Goal: Communication & Community: Answer question/provide support

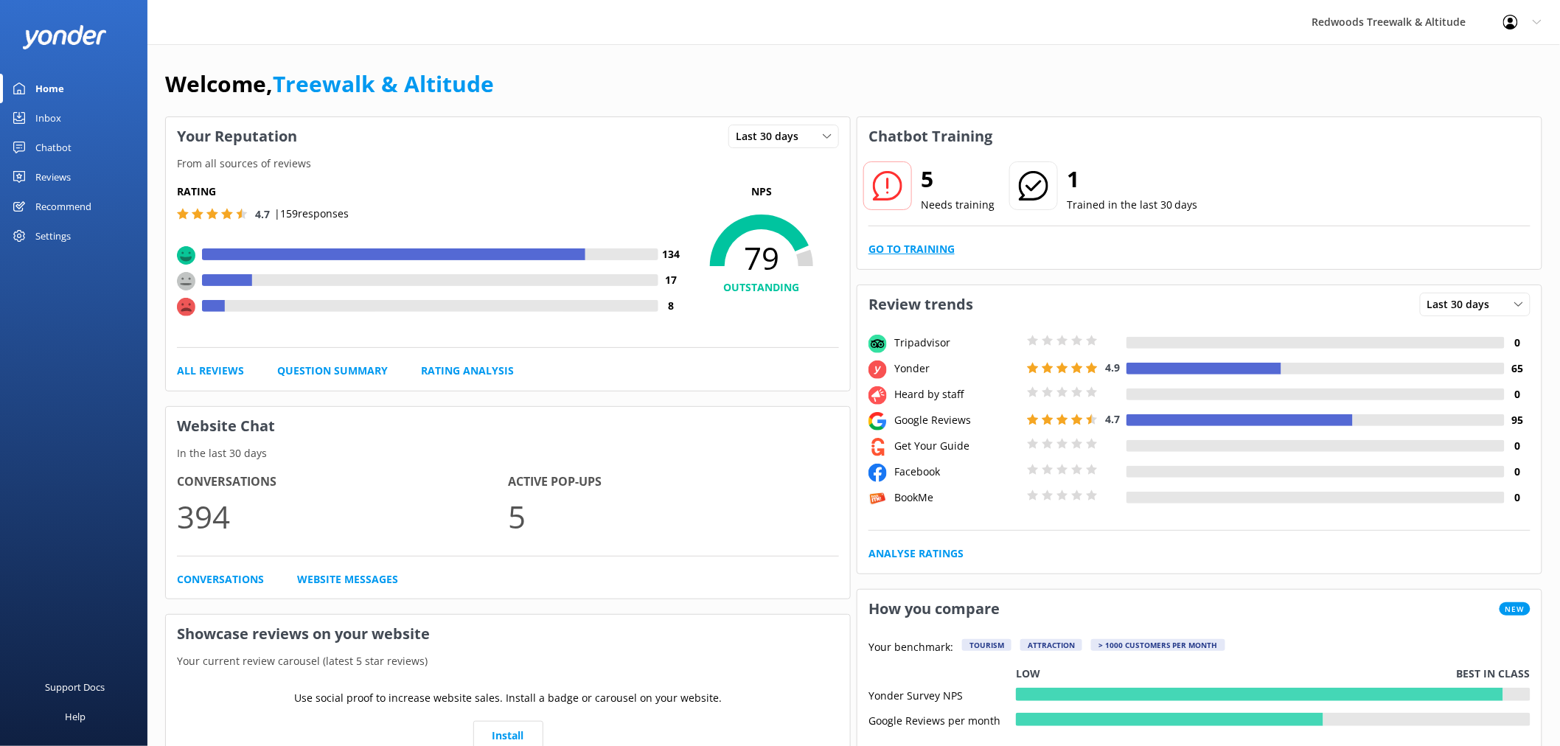
click at [933, 245] on link "Go to Training" at bounding box center [911, 249] width 86 height 16
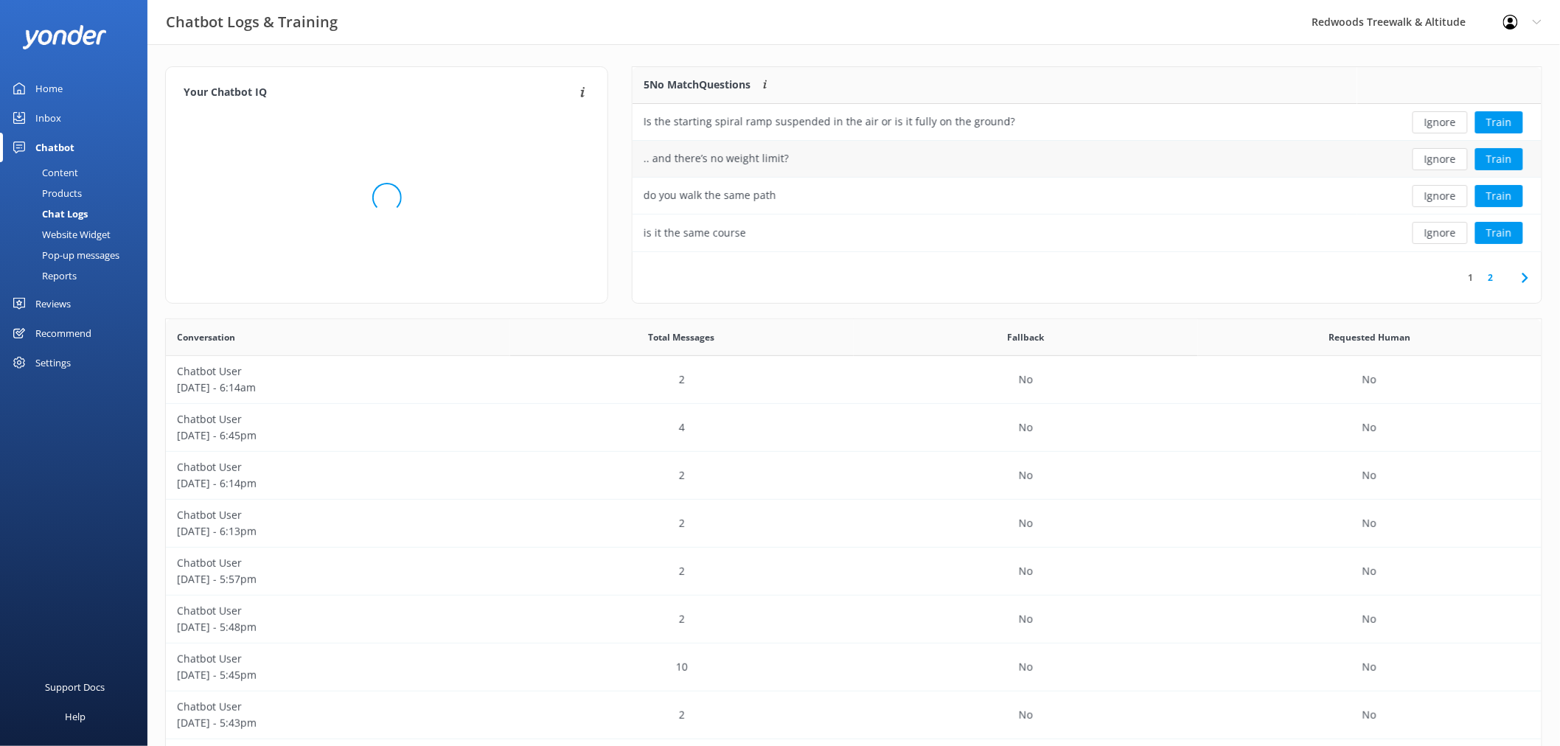
scroll to position [504, 1364]
click at [1438, 124] on button "Ignore" at bounding box center [1439, 122] width 55 height 22
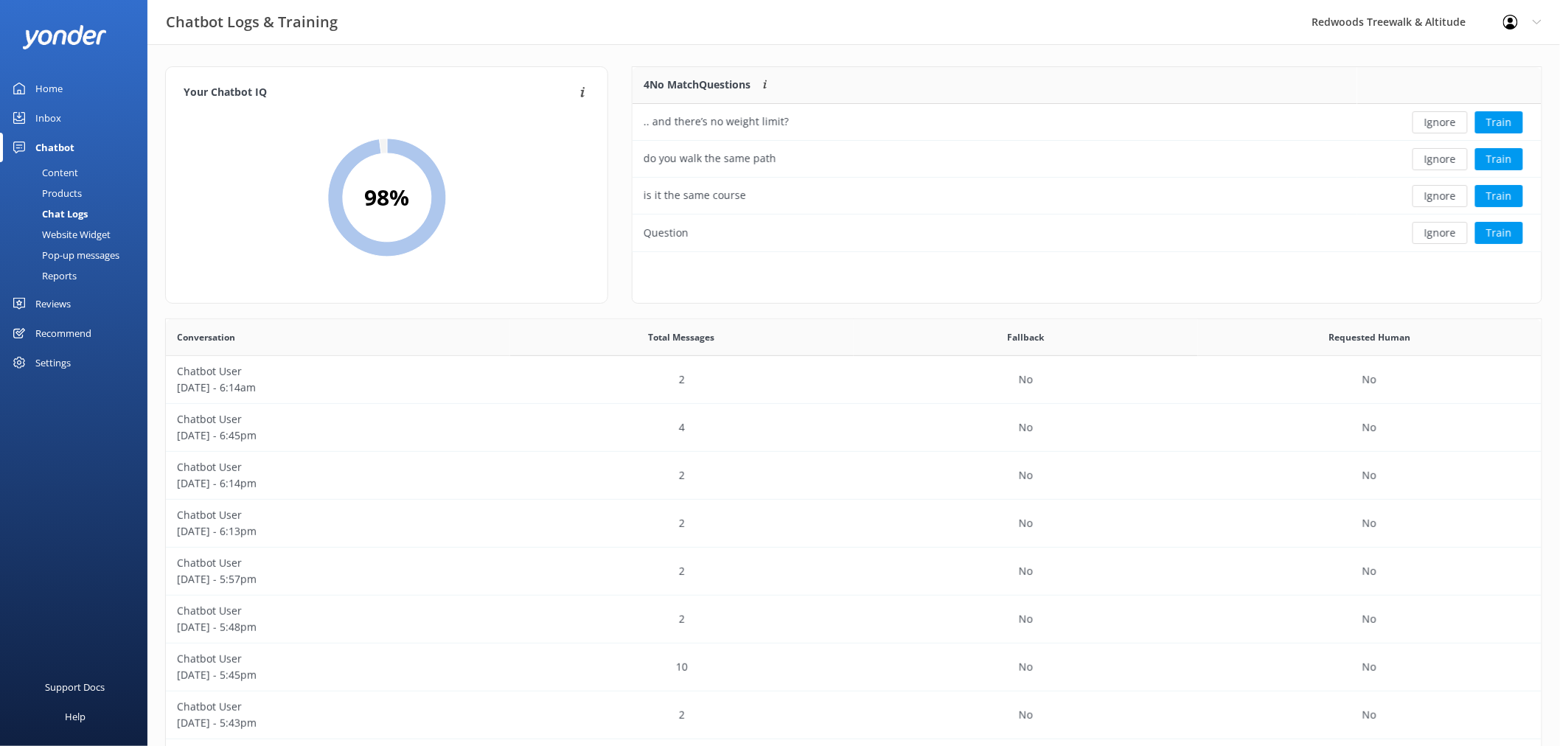
click at [1438, 124] on button "Ignore" at bounding box center [1439, 122] width 55 height 22
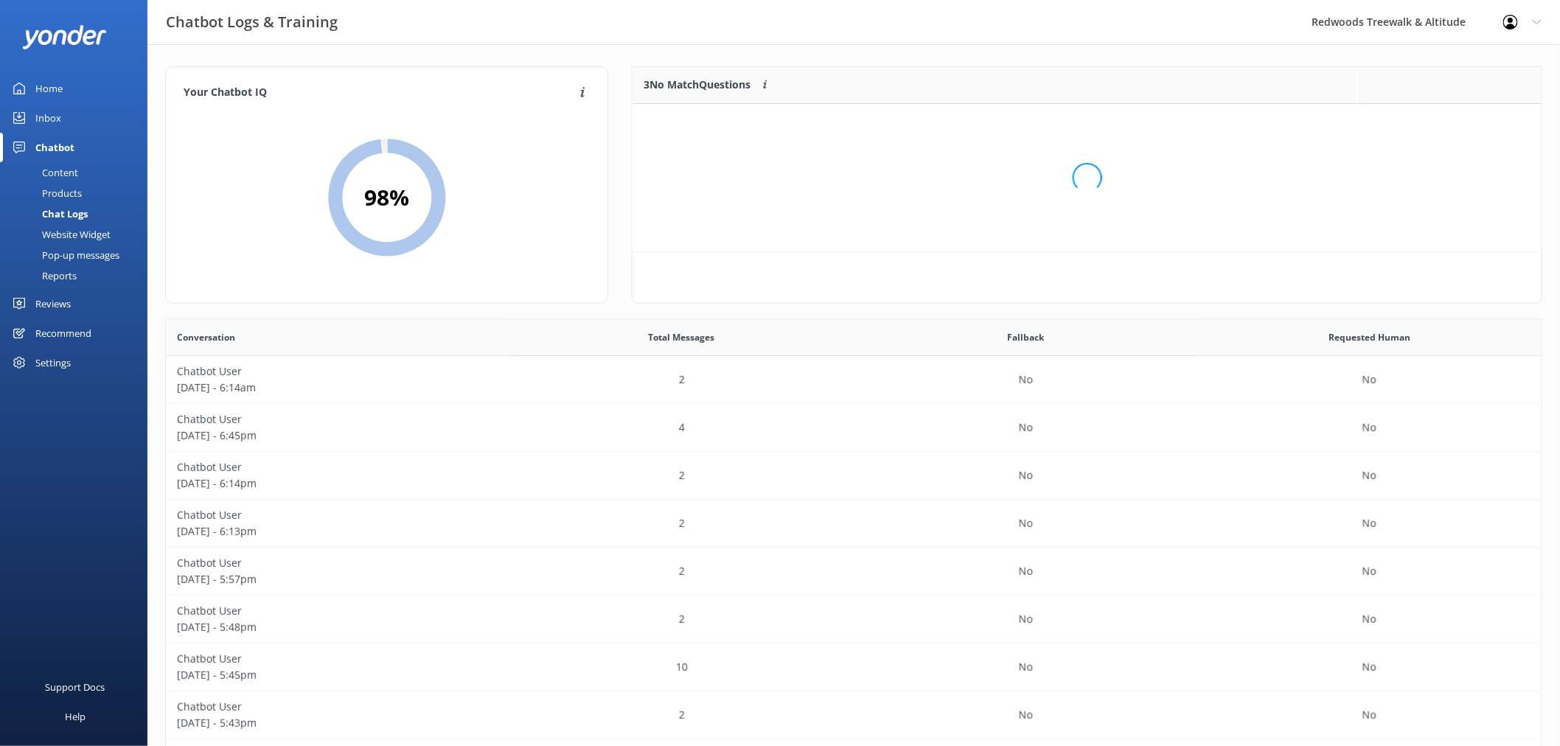
scroll to position [136, 896]
click at [1438, 124] on button "Ignore" at bounding box center [1439, 122] width 55 height 22
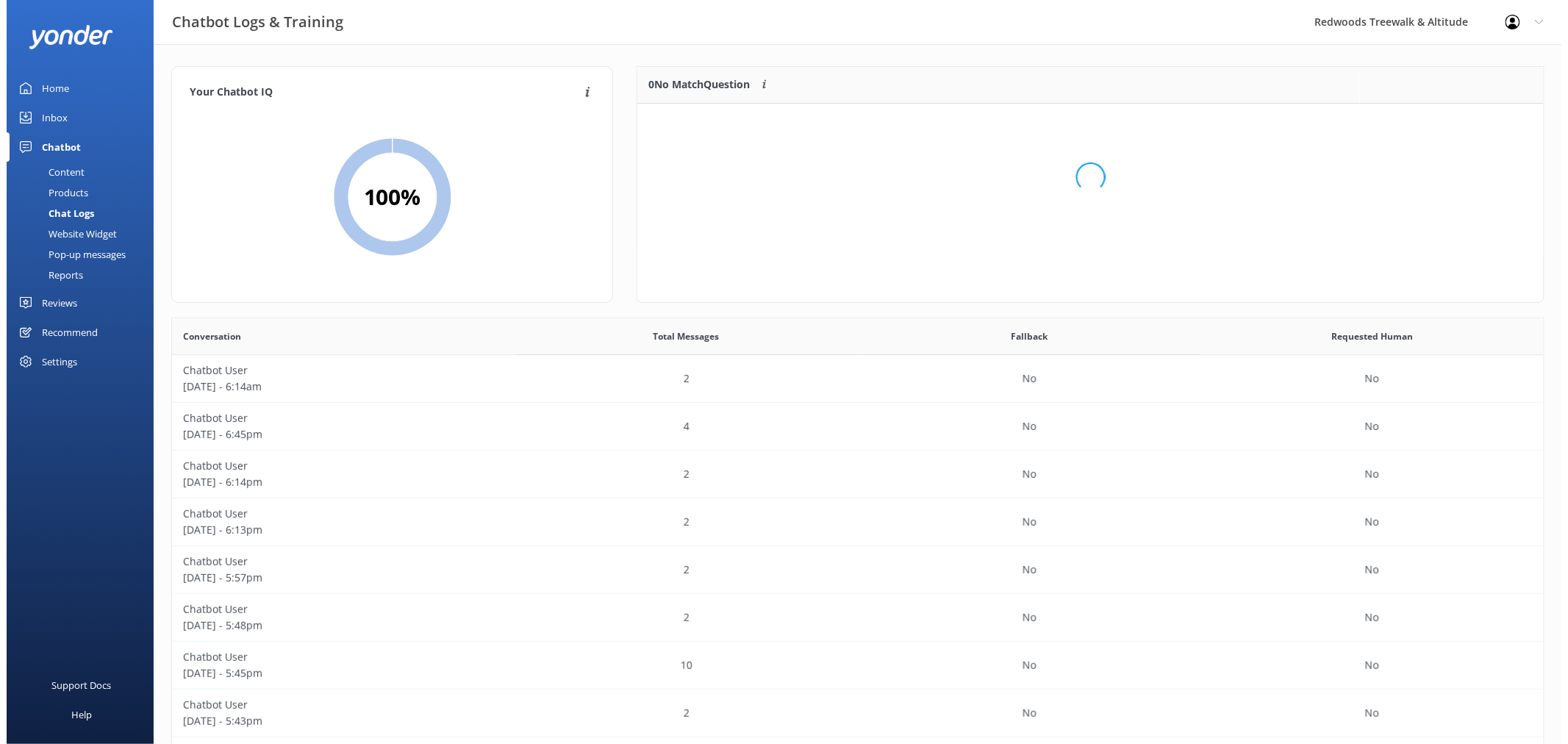
scroll to position [172, 894]
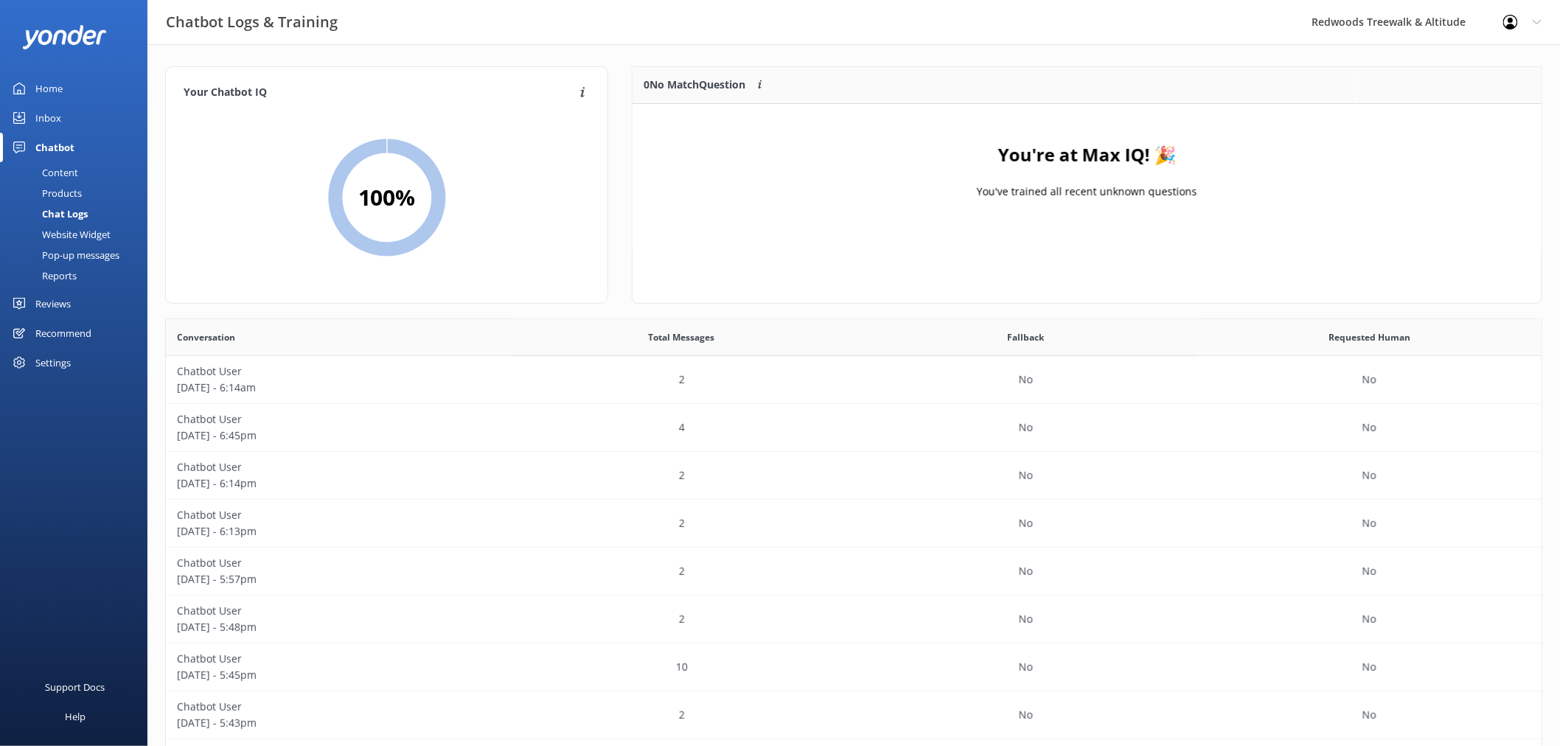
click at [99, 108] on link "Inbox" at bounding box center [73, 117] width 147 height 29
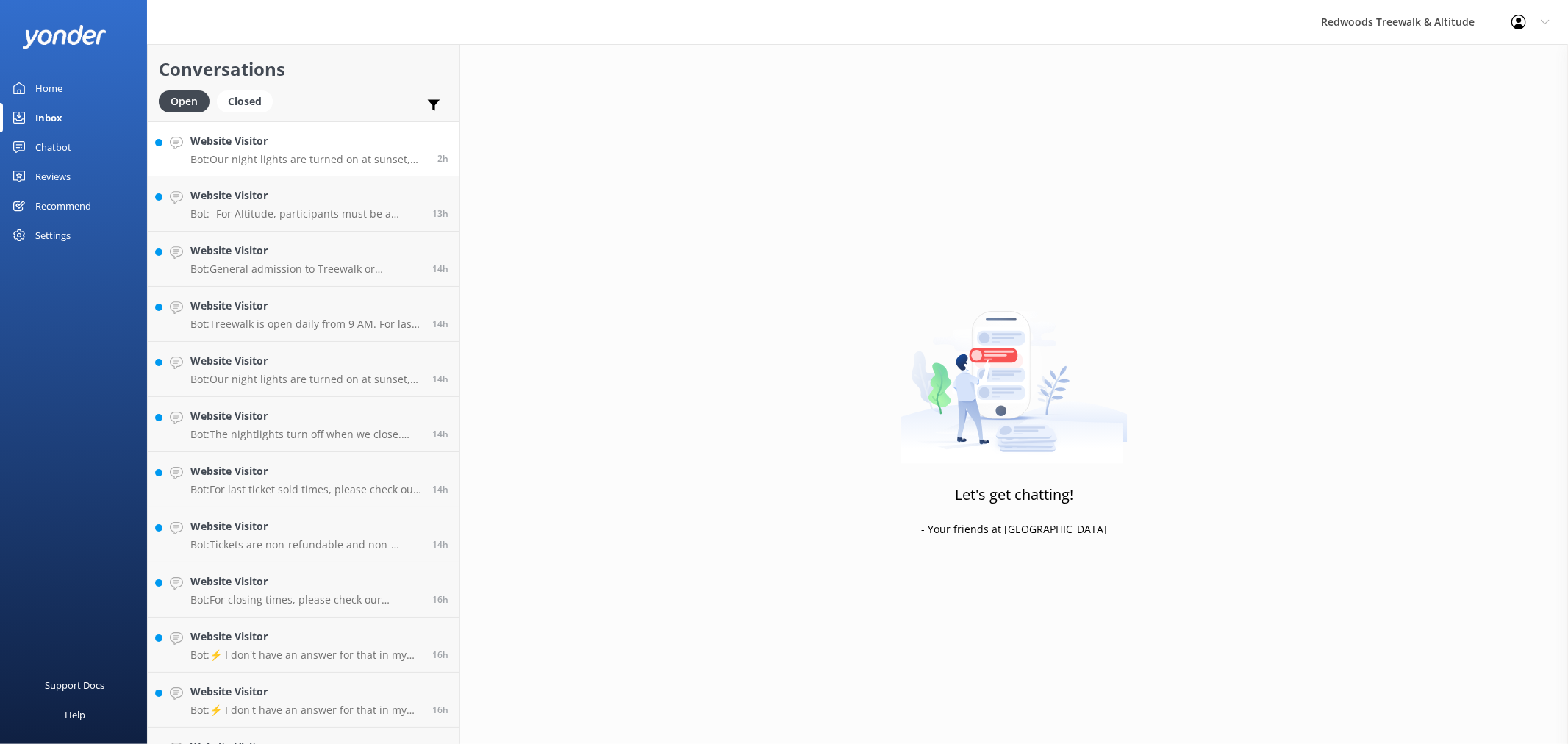
click at [303, 165] on p "Bot: Our night lights are turned on at sunset, and the night walk starts 20 min…" at bounding box center [308, 159] width 236 height 13
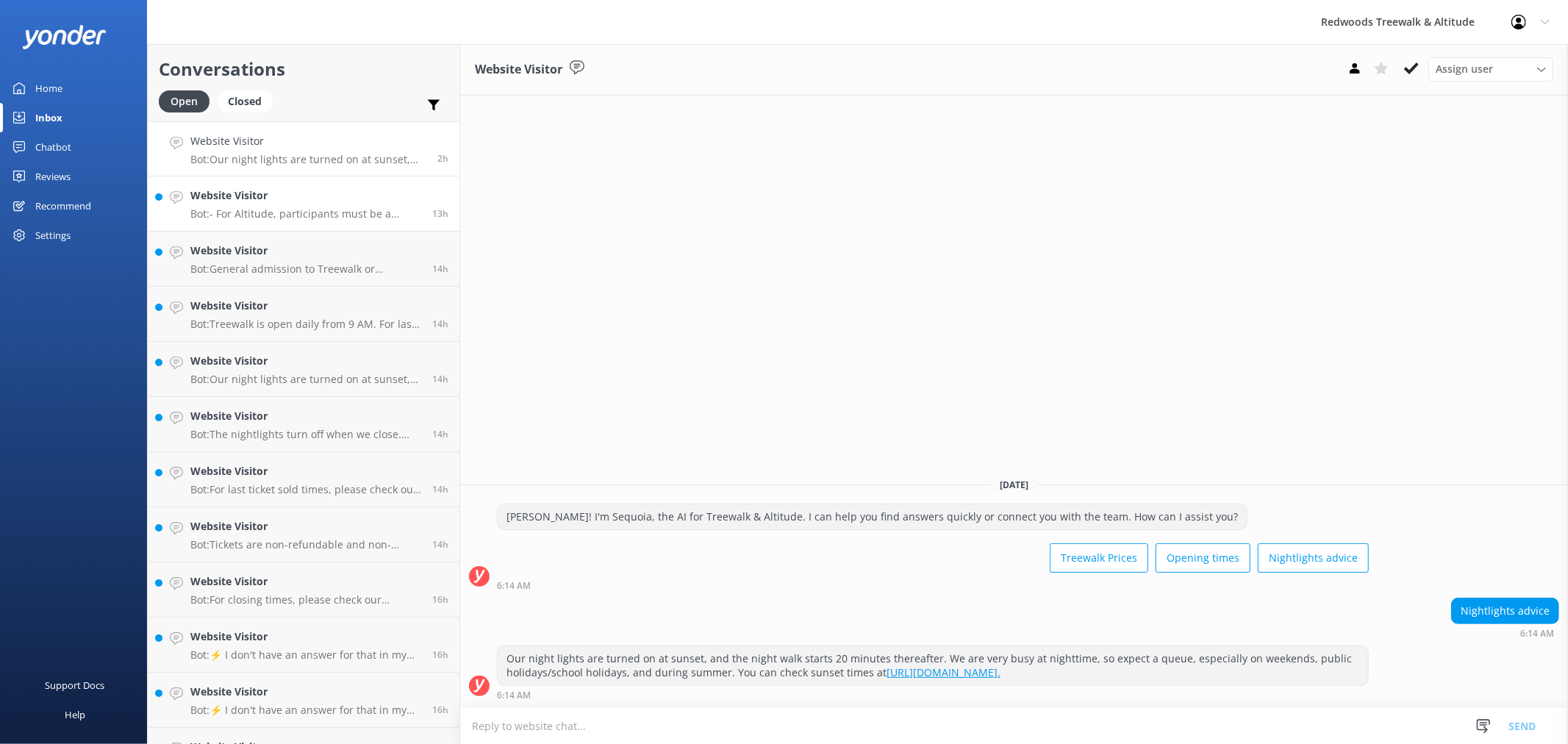
click at [297, 211] on p "Bot: - For Altitude, participants must be a minimum of 30 kg and a maximum of 1…" at bounding box center [305, 213] width 230 height 13
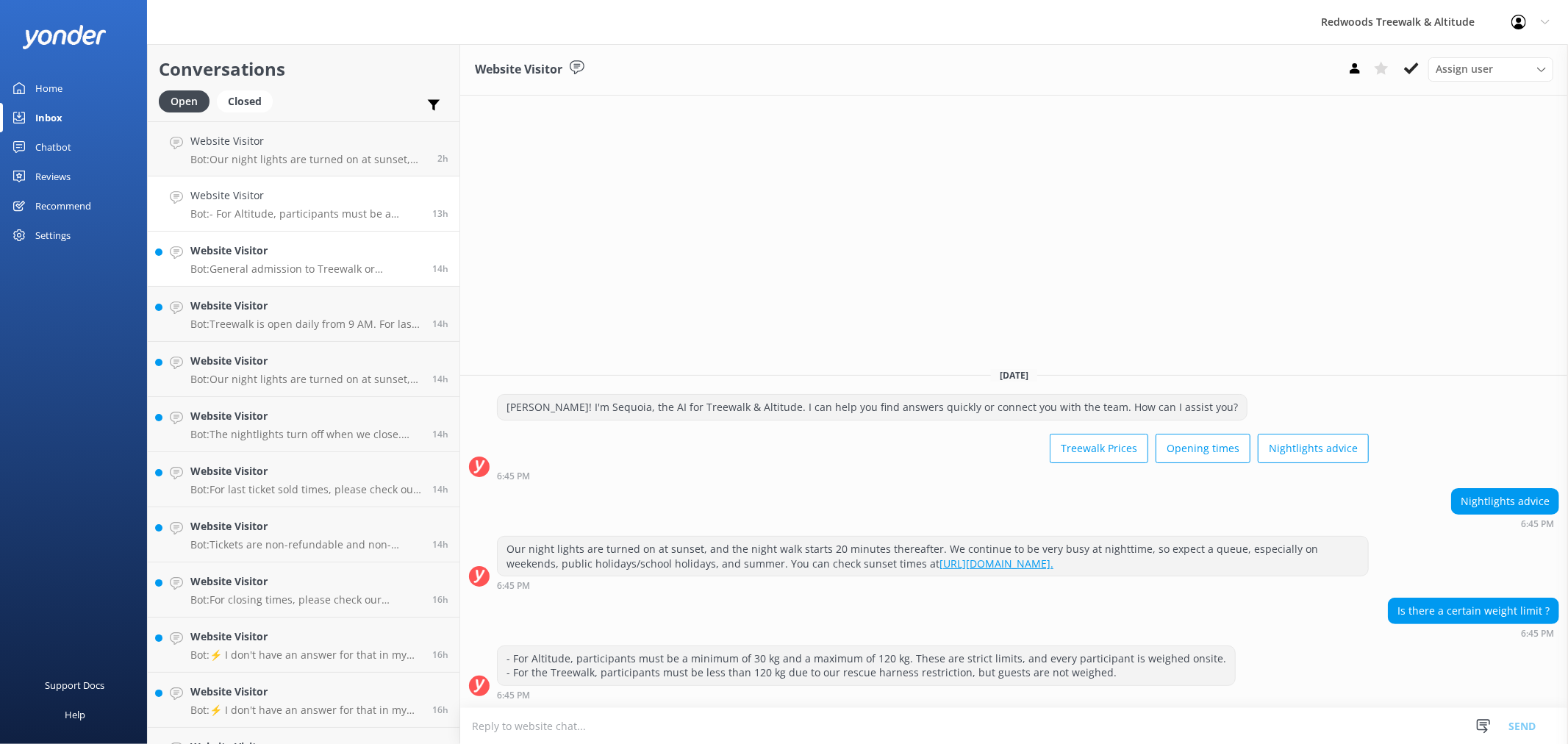
click at [281, 274] on p "Bot: General admission to Treewalk or Nightlights is not free. Prices are $42 f…" at bounding box center [305, 268] width 230 height 13
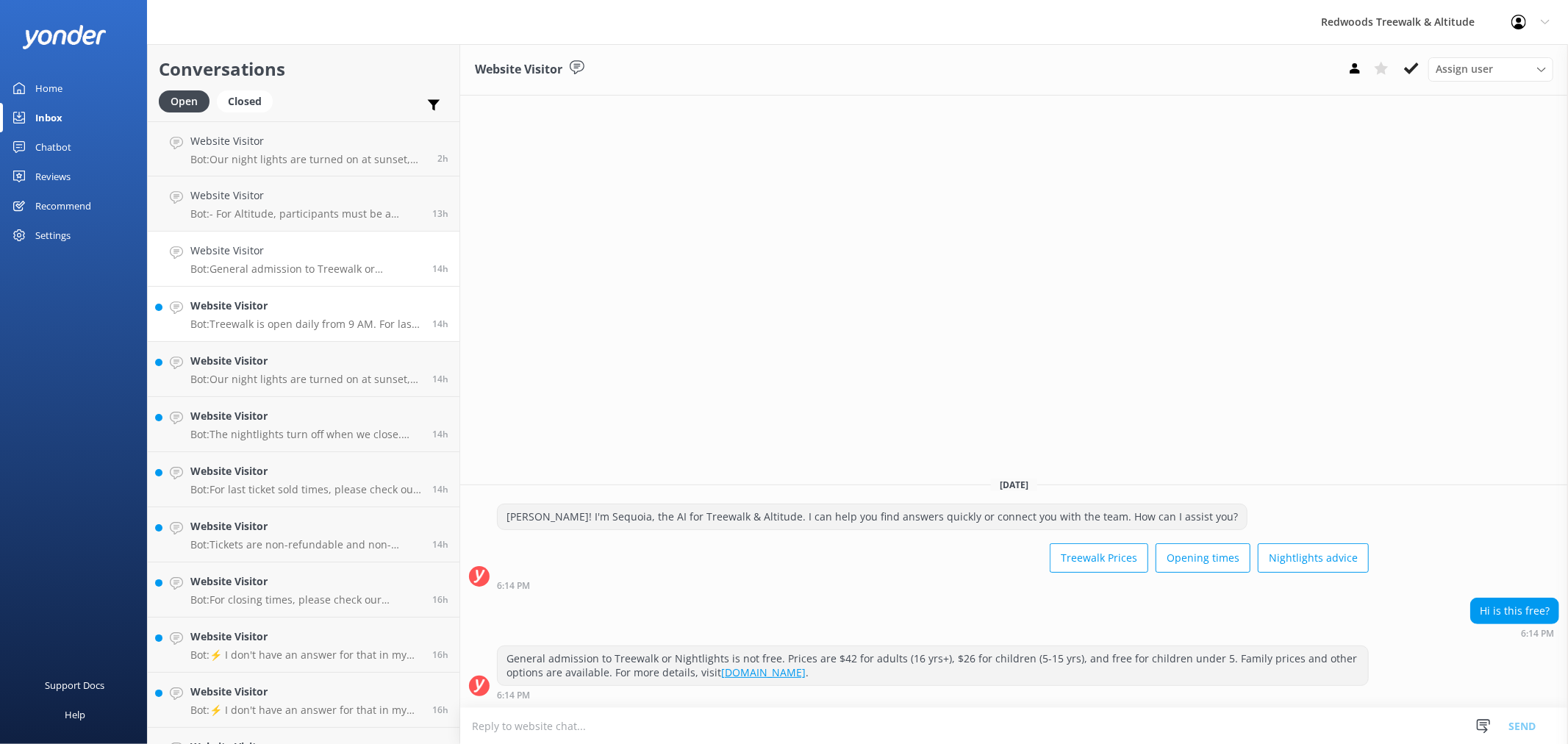
click at [280, 329] on p "Bot: Treewalk is open daily from 9 AM. For last ticket sold times, please check…" at bounding box center [305, 323] width 230 height 13
click at [291, 273] on p "Bot: General admission to Treewalk or Nightlights is not free. Prices are $42 f…" at bounding box center [305, 268] width 230 height 13
click at [285, 315] on div "Website Visitor Bot: Treewalk is open daily from 9 AM. For last ticket sold tim…" at bounding box center [305, 314] width 230 height 32
click at [284, 355] on h4 "Website Visitor" at bounding box center [305, 361] width 230 height 16
click at [304, 425] on div "Website Visitor Bot: The nightlights turn off when we close. You can find our c…" at bounding box center [305, 424] width 230 height 32
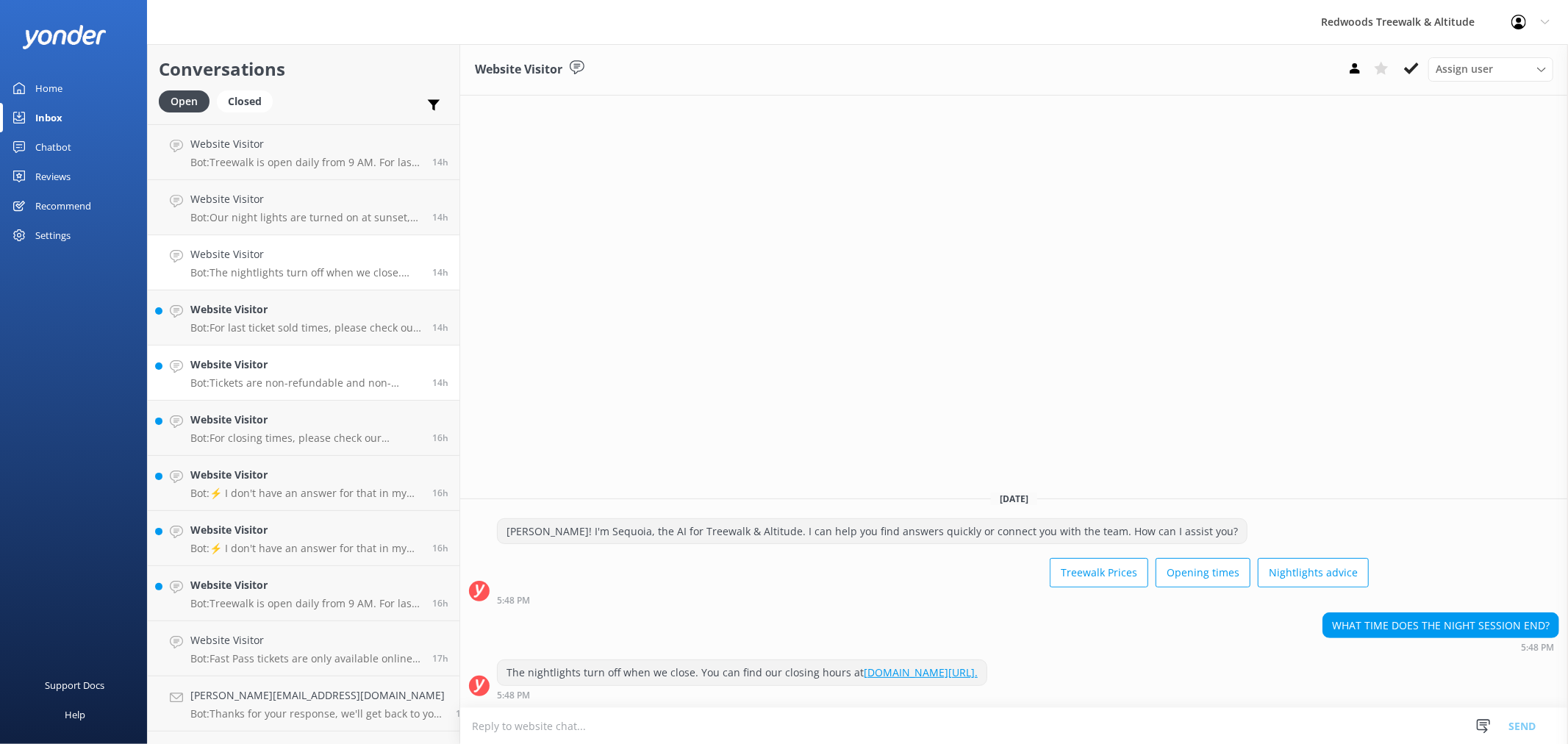
scroll to position [164, 0]
click at [295, 316] on h4 "Website Visitor" at bounding box center [305, 308] width 230 height 16
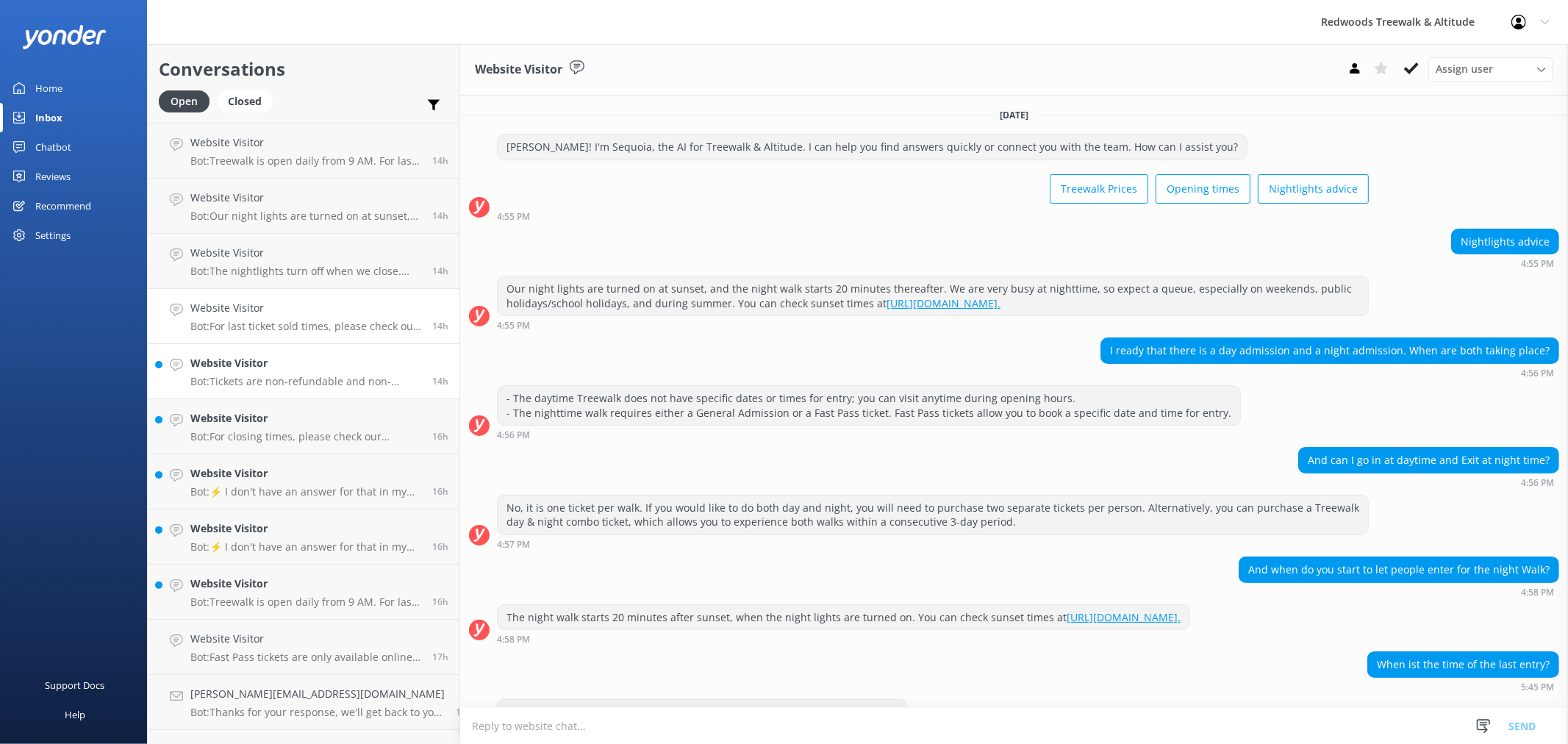
scroll to position [40, 0]
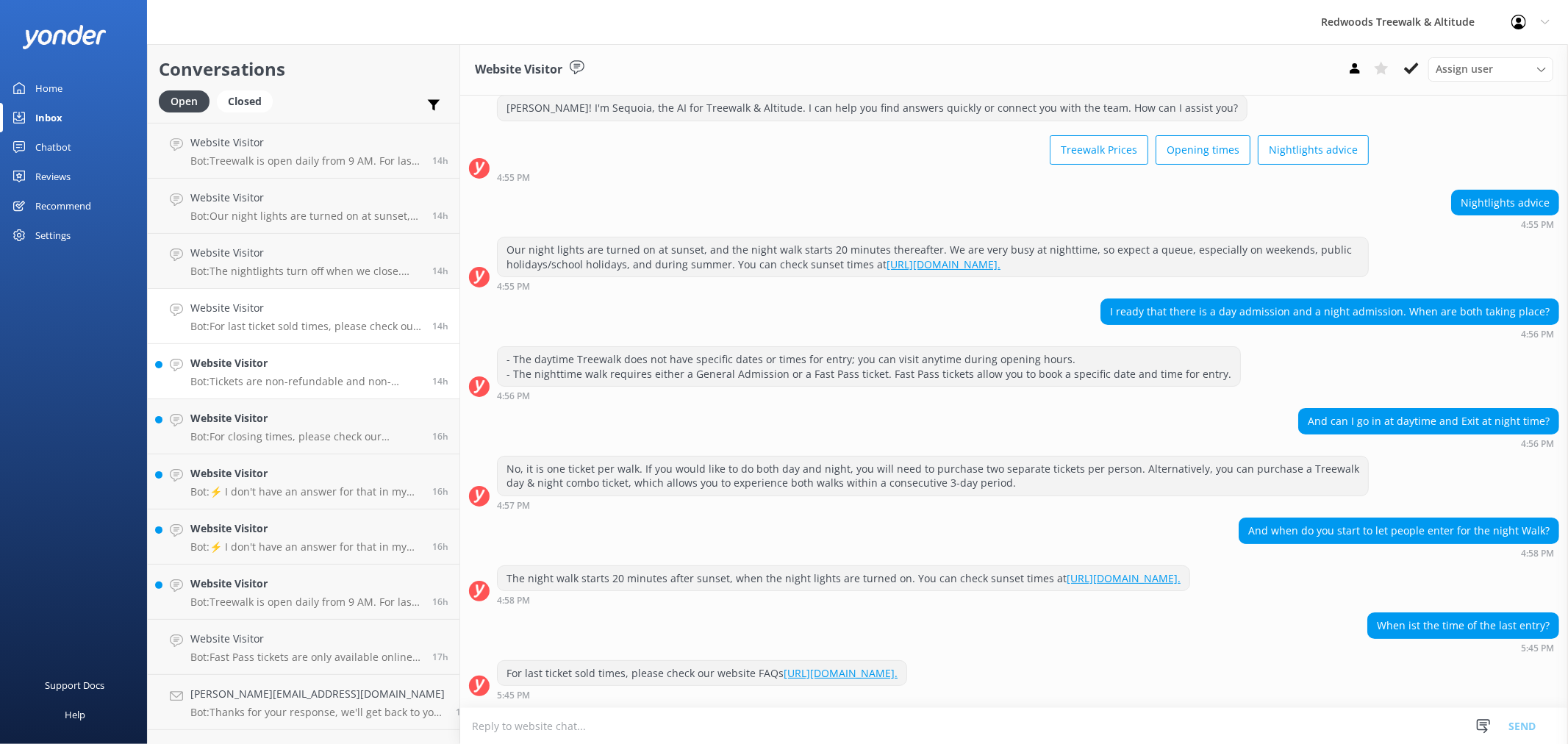
click at [291, 365] on h4 "Website Visitor" at bounding box center [305, 363] width 230 height 16
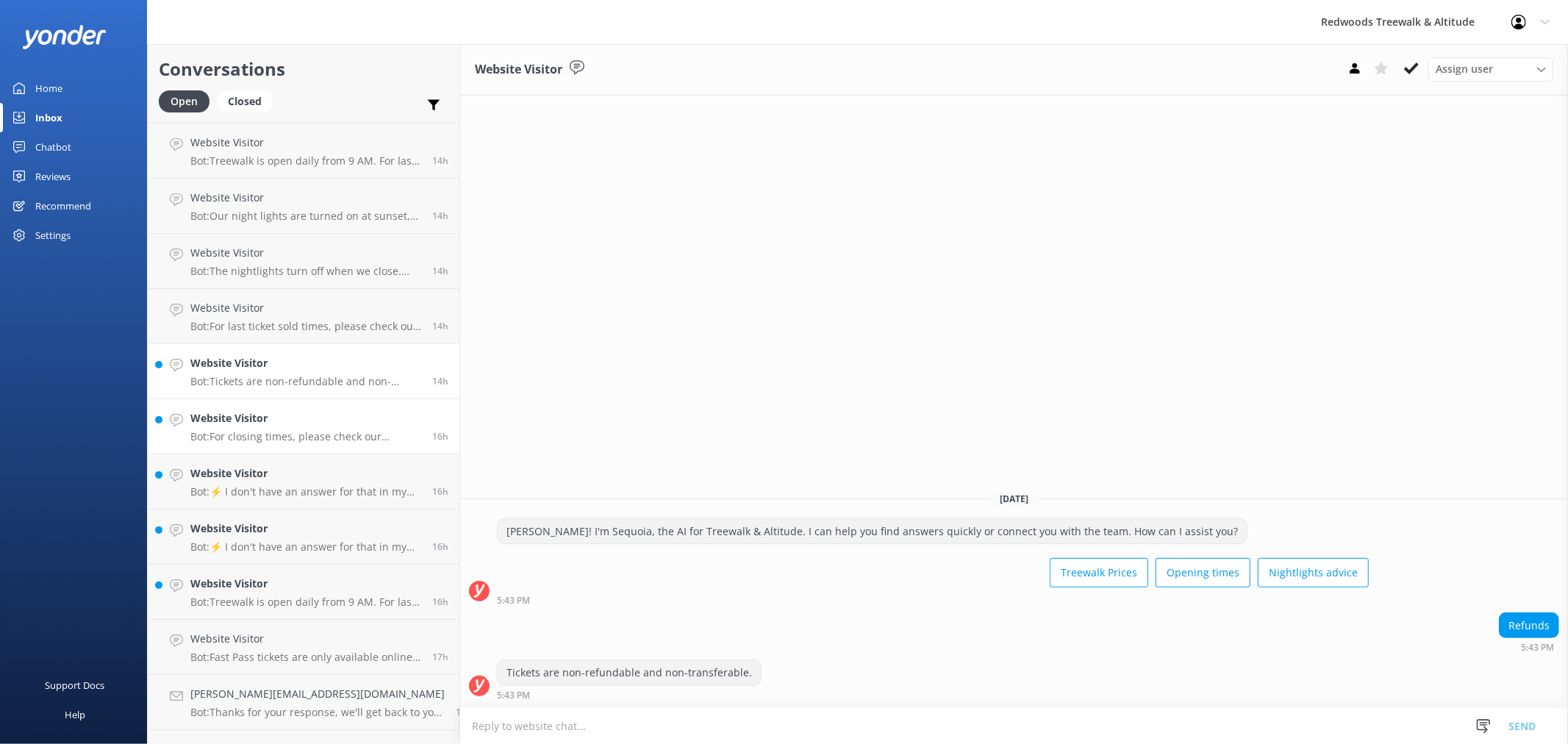
click at [301, 424] on h4 "Website Visitor" at bounding box center [305, 418] width 230 height 16
click at [274, 486] on p "Bot: ⚡ I don't have an answer for that in my knowledge base. Please try and rep…" at bounding box center [305, 492] width 230 height 13
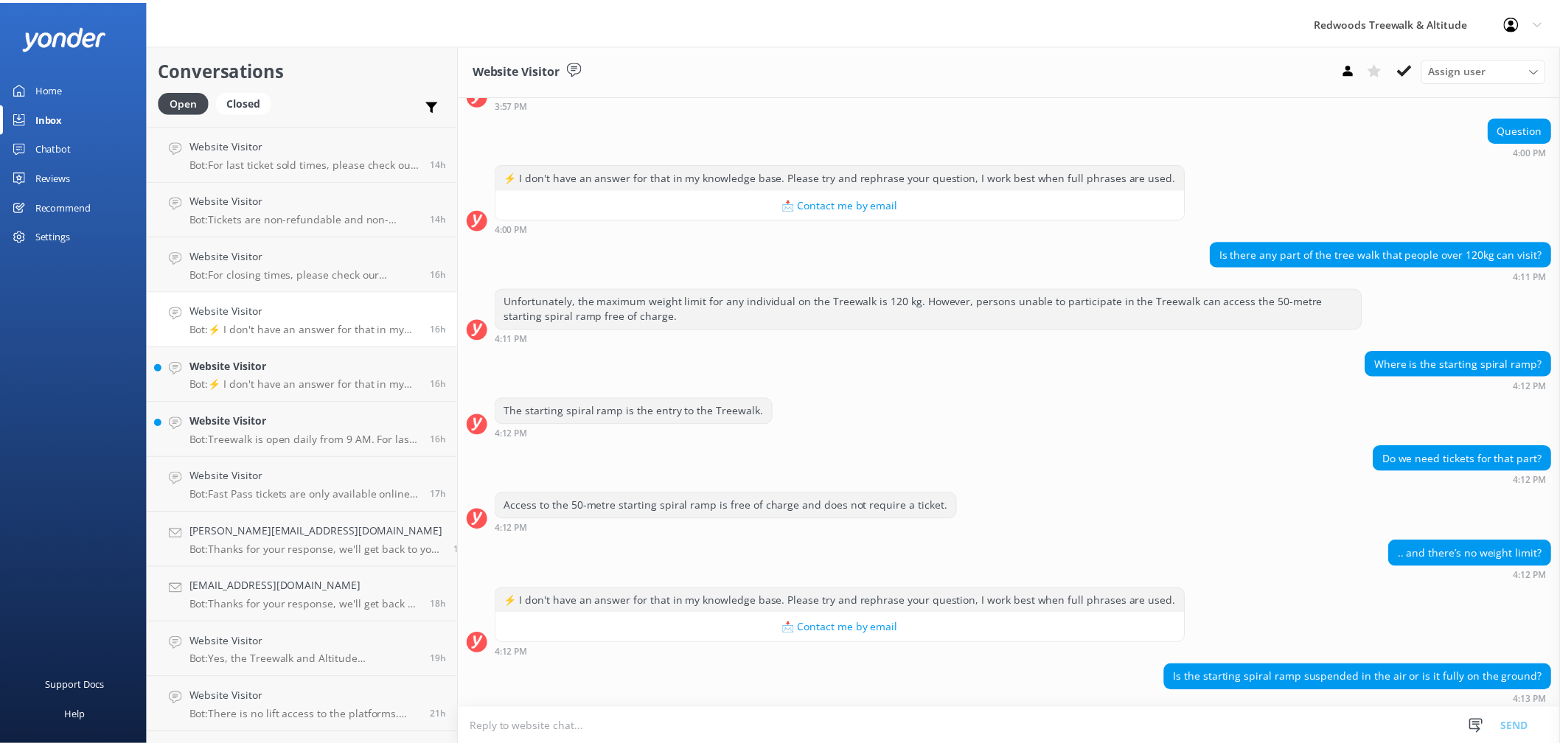
scroll to position [195, 0]
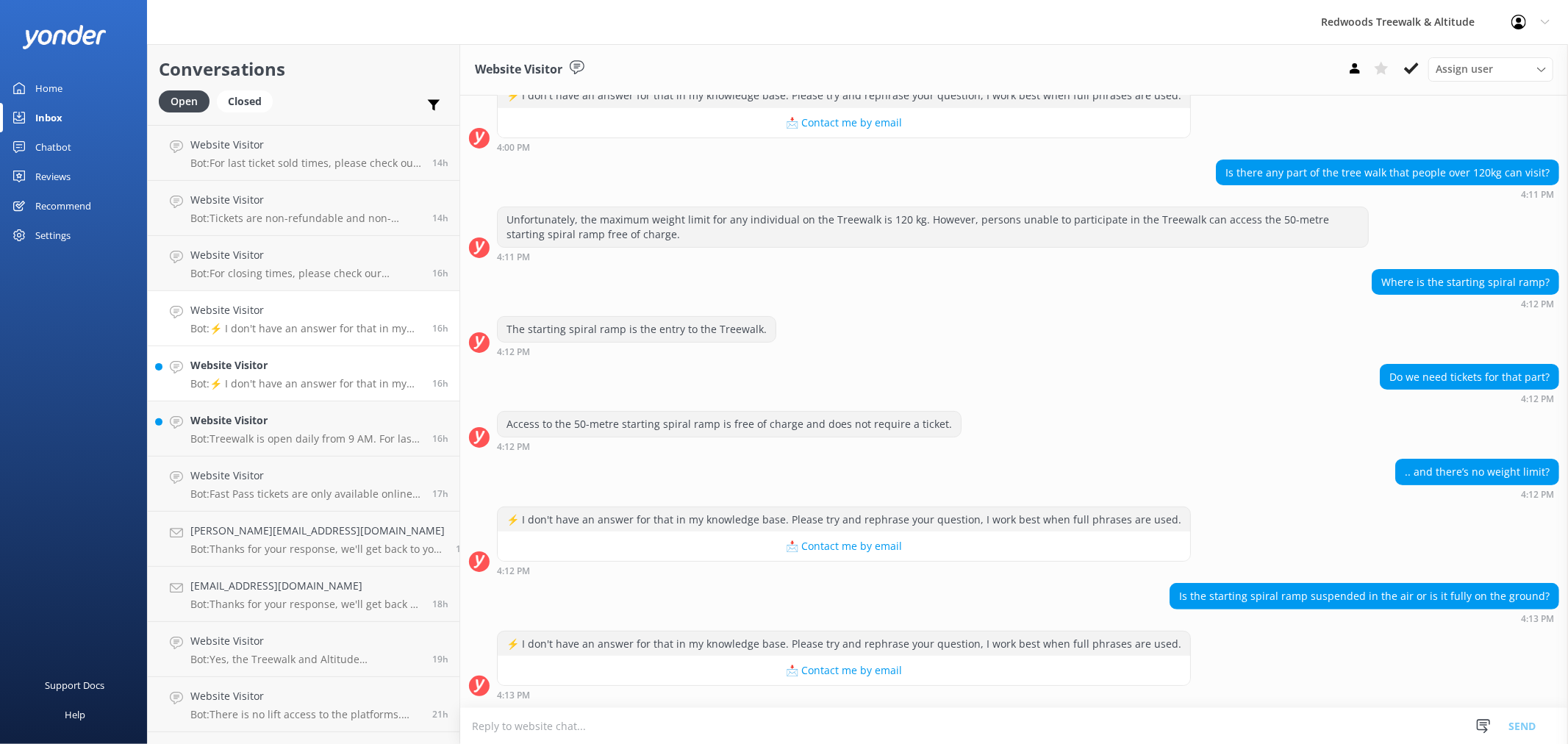
click at [320, 382] on p "Bot: ⚡ I don't have an answer for that in my knowledge base. Please try and rep…" at bounding box center [305, 383] width 230 height 13
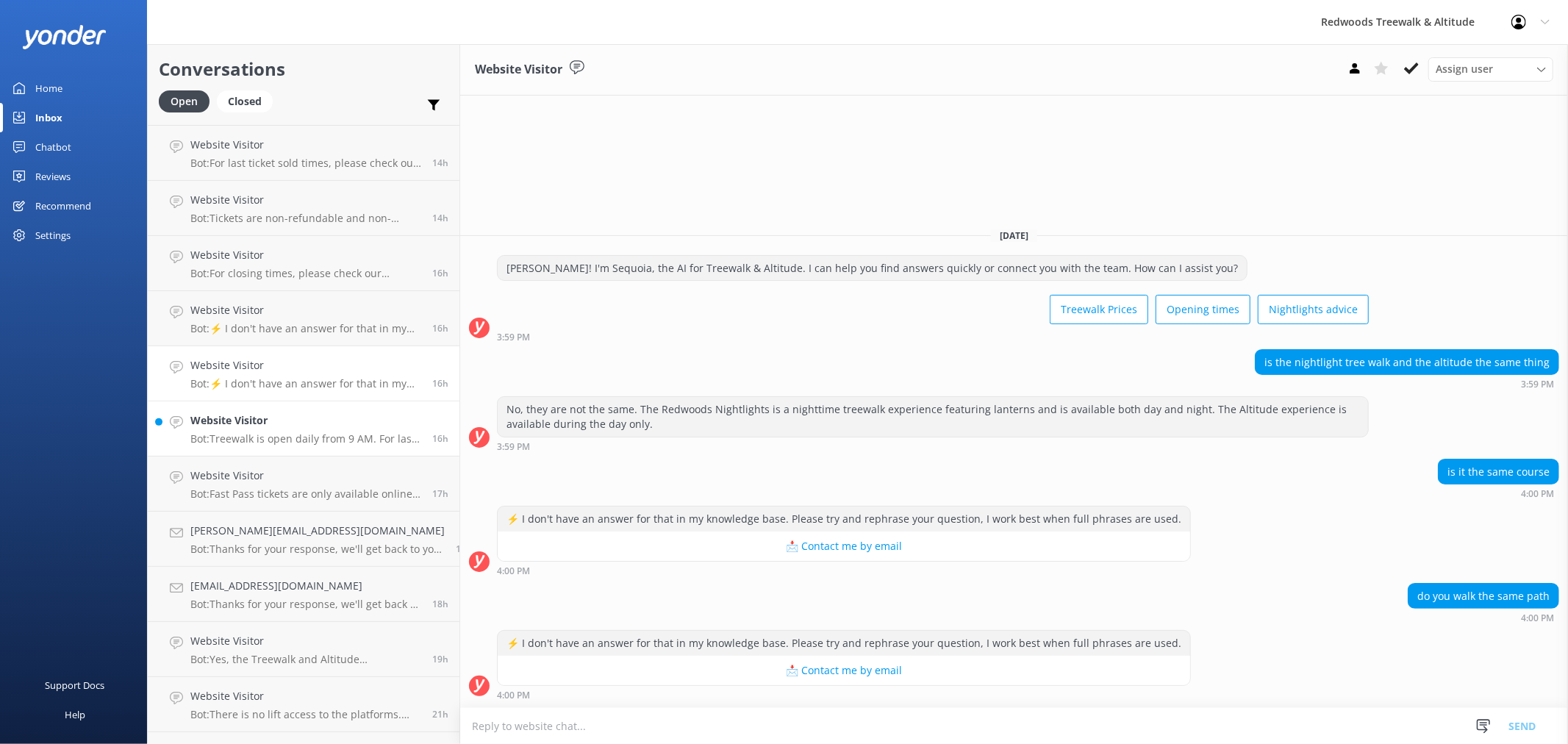
click at [306, 434] on p "Bot: Treewalk is open daily from 9 AM. For last ticket sold times, please check…" at bounding box center [305, 438] width 230 height 13
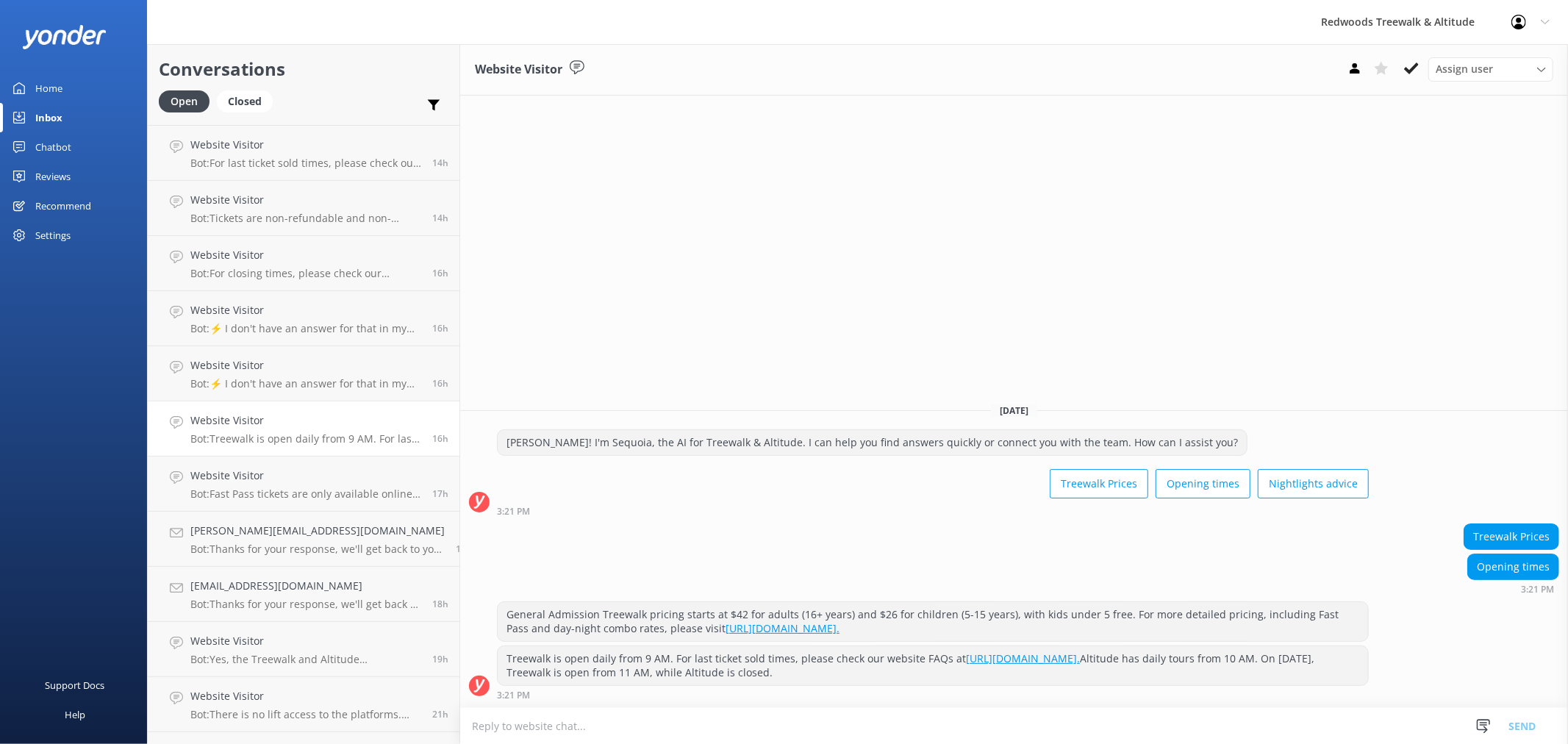
click at [54, 91] on div "Home" at bounding box center [48, 88] width 27 height 29
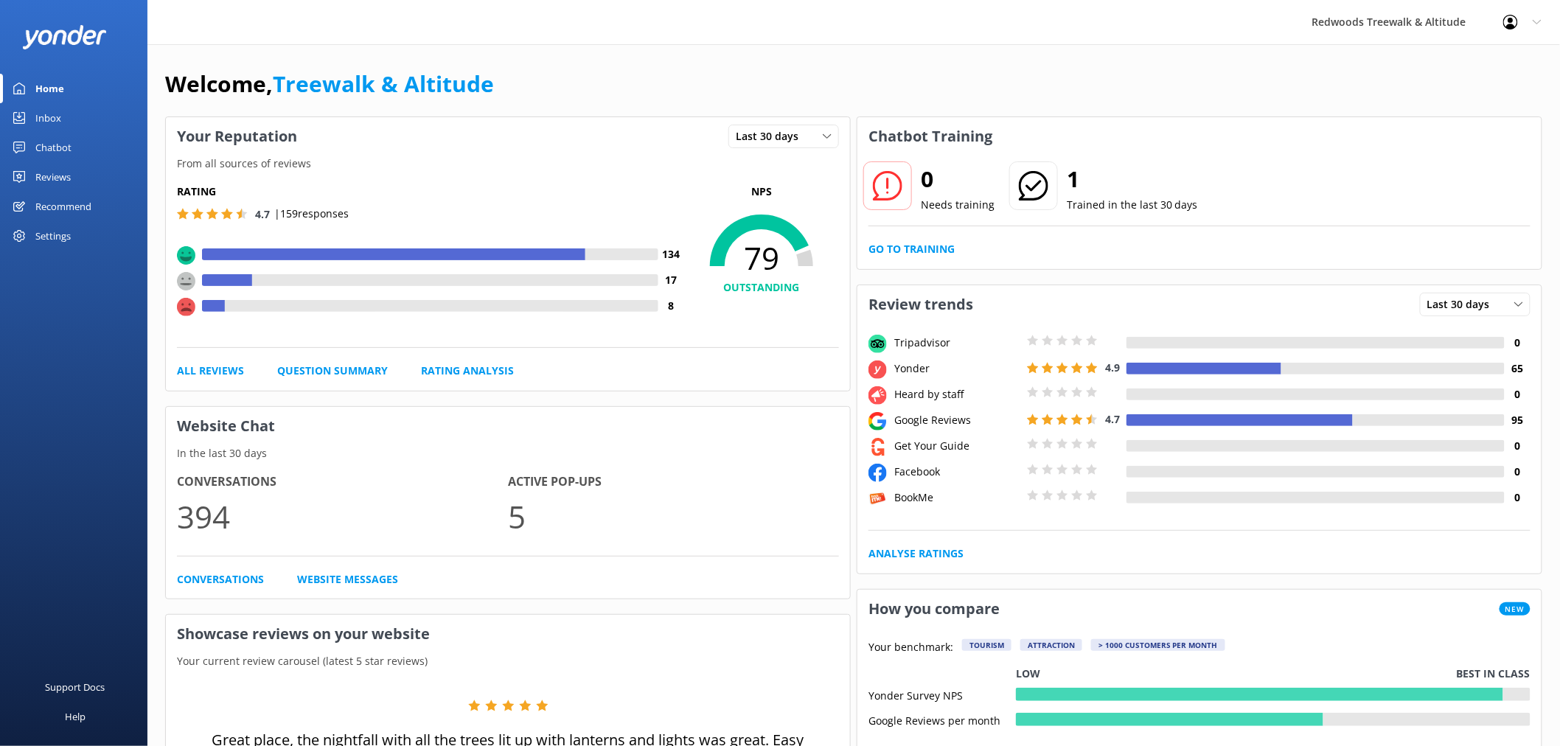
click at [88, 171] on link "Reviews" at bounding box center [73, 176] width 147 height 29
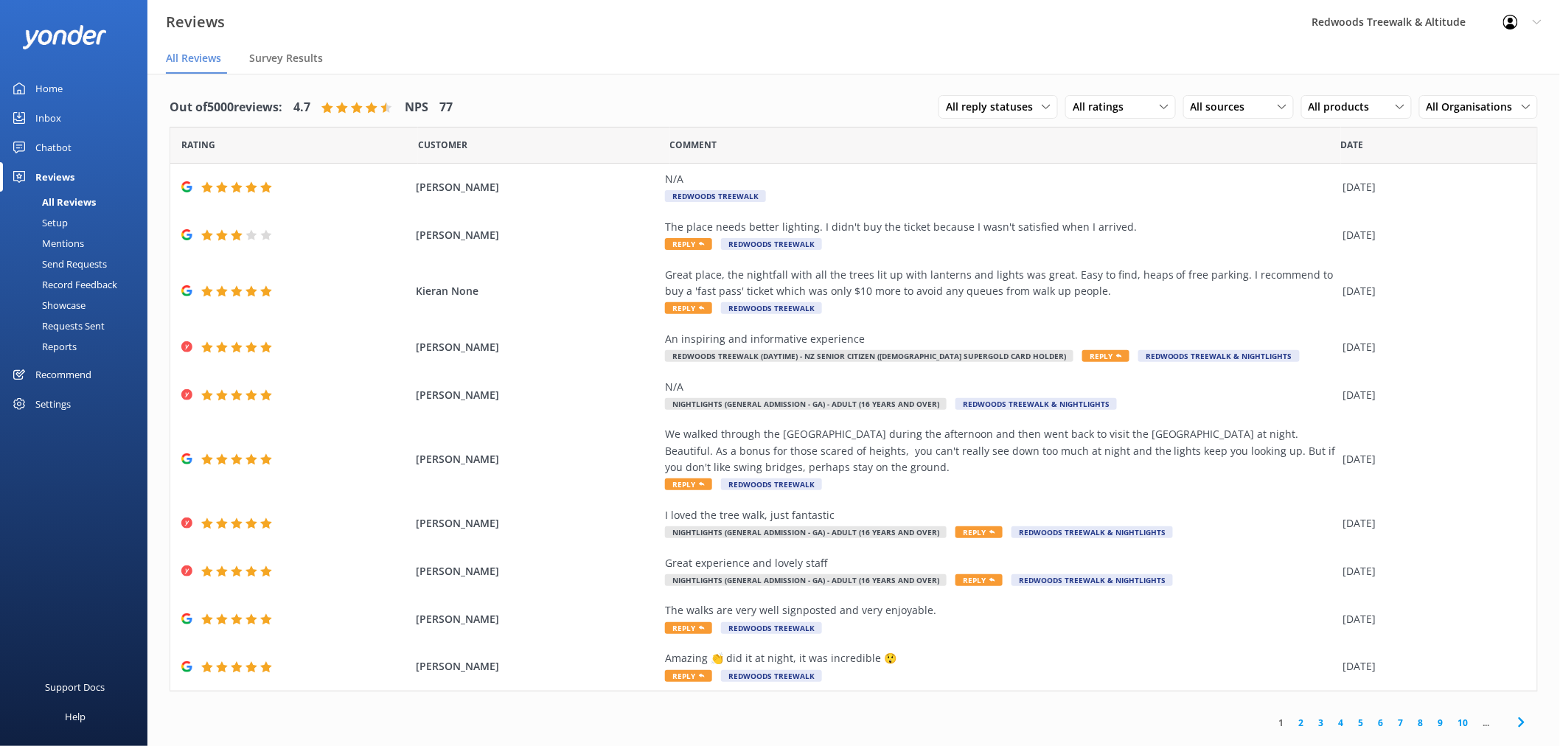
click at [1303, 725] on link "2" at bounding box center [1302, 723] width 20 height 14
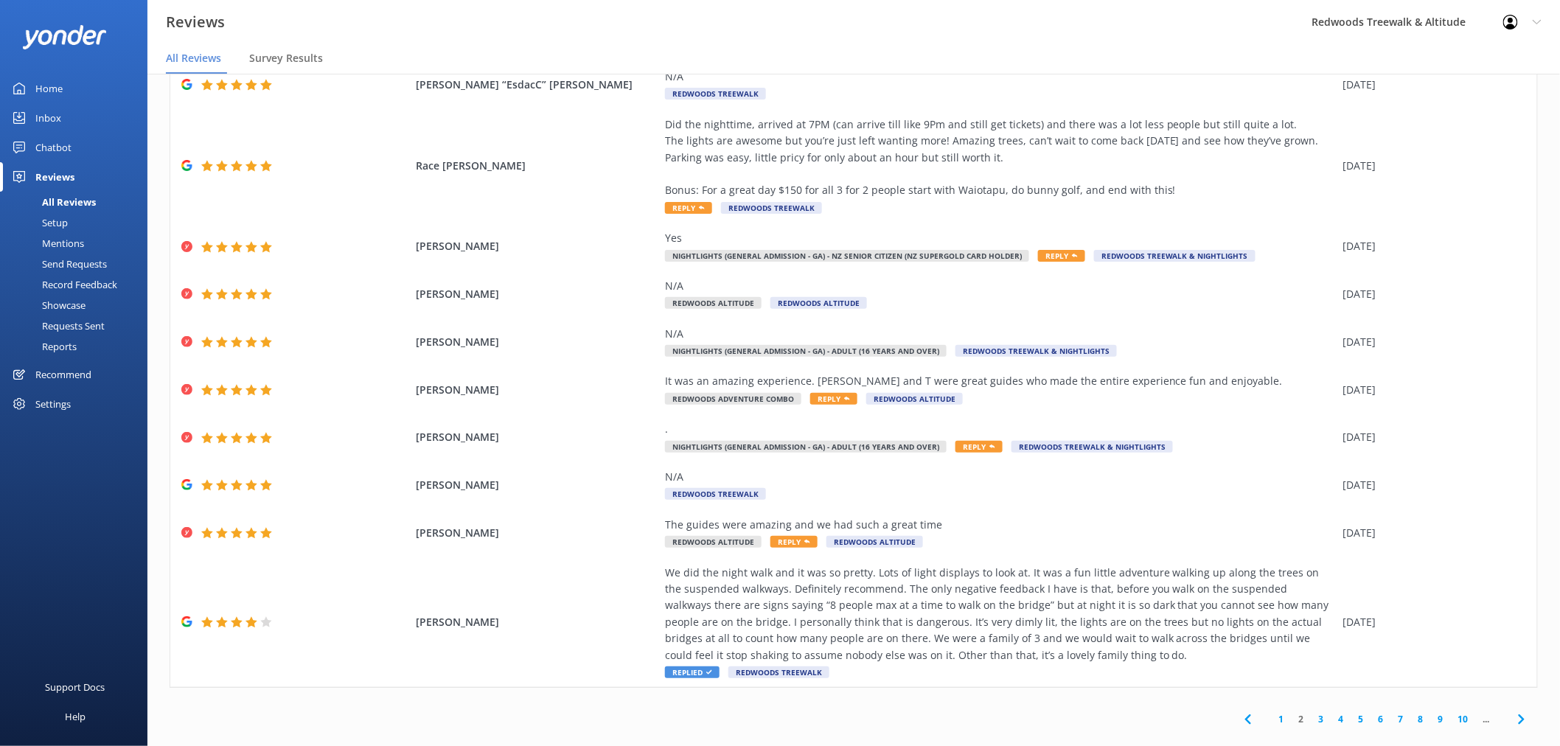
scroll to position [29, 0]
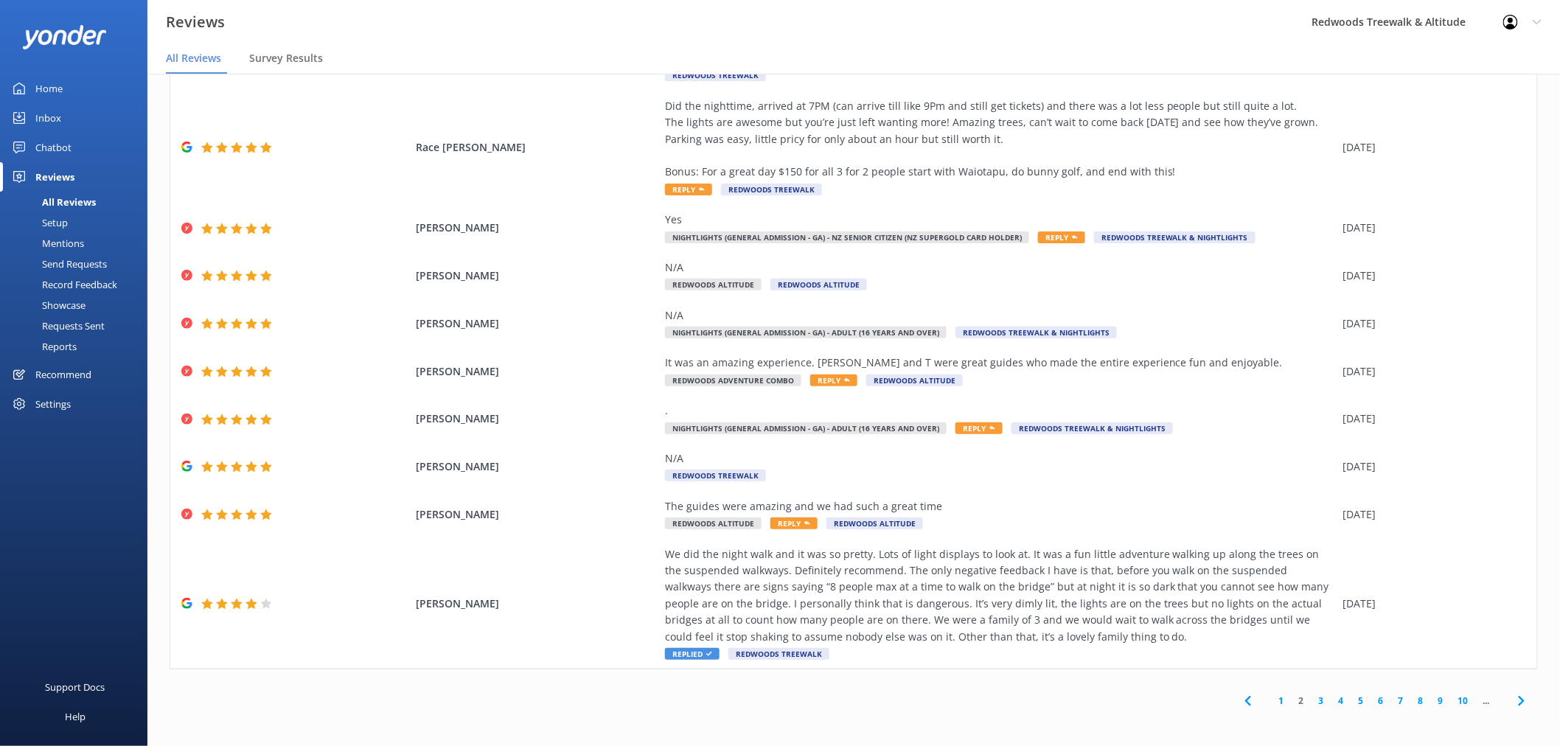
click at [1272, 700] on link "1" at bounding box center [1282, 701] width 20 height 14
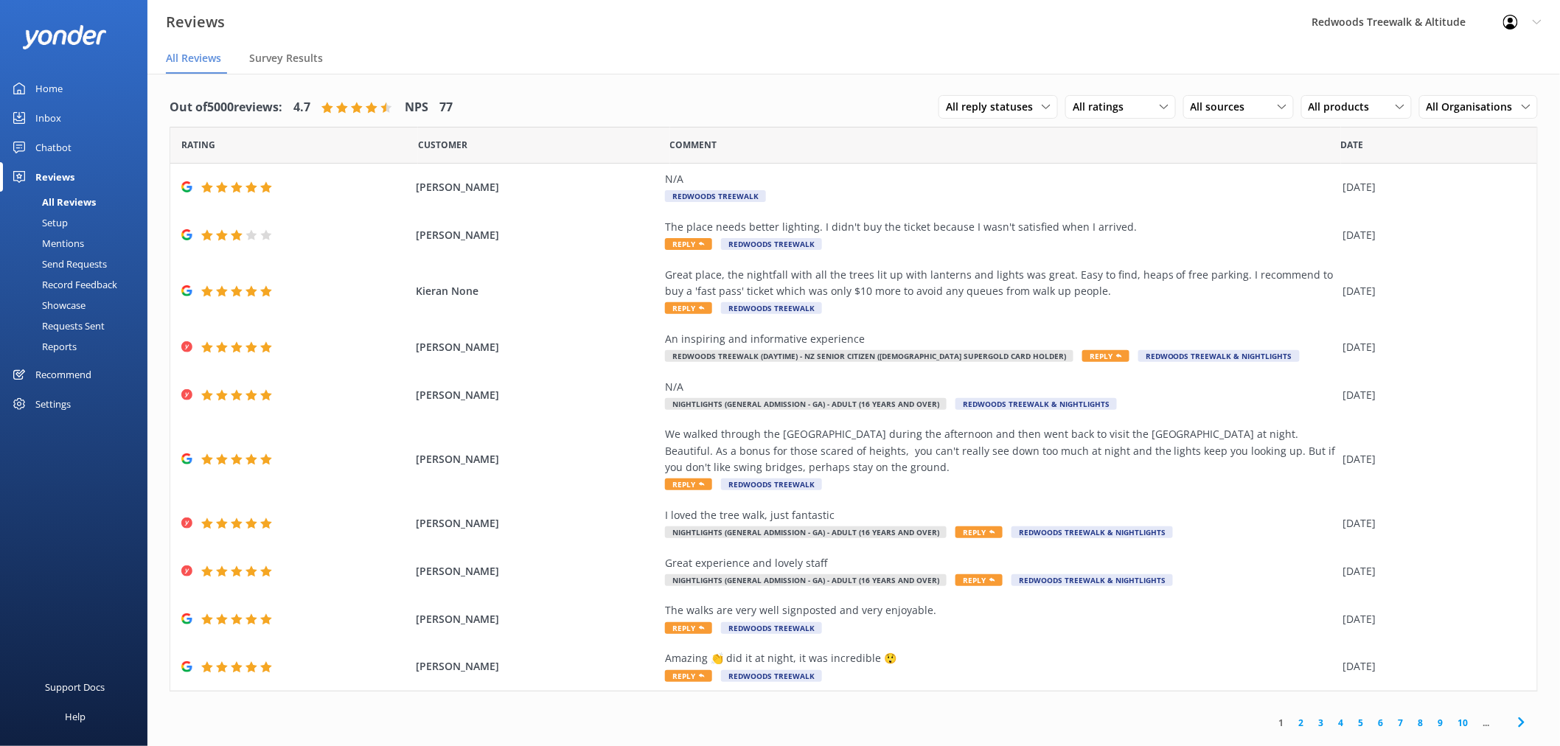
click at [101, 87] on link "Home" at bounding box center [73, 88] width 147 height 29
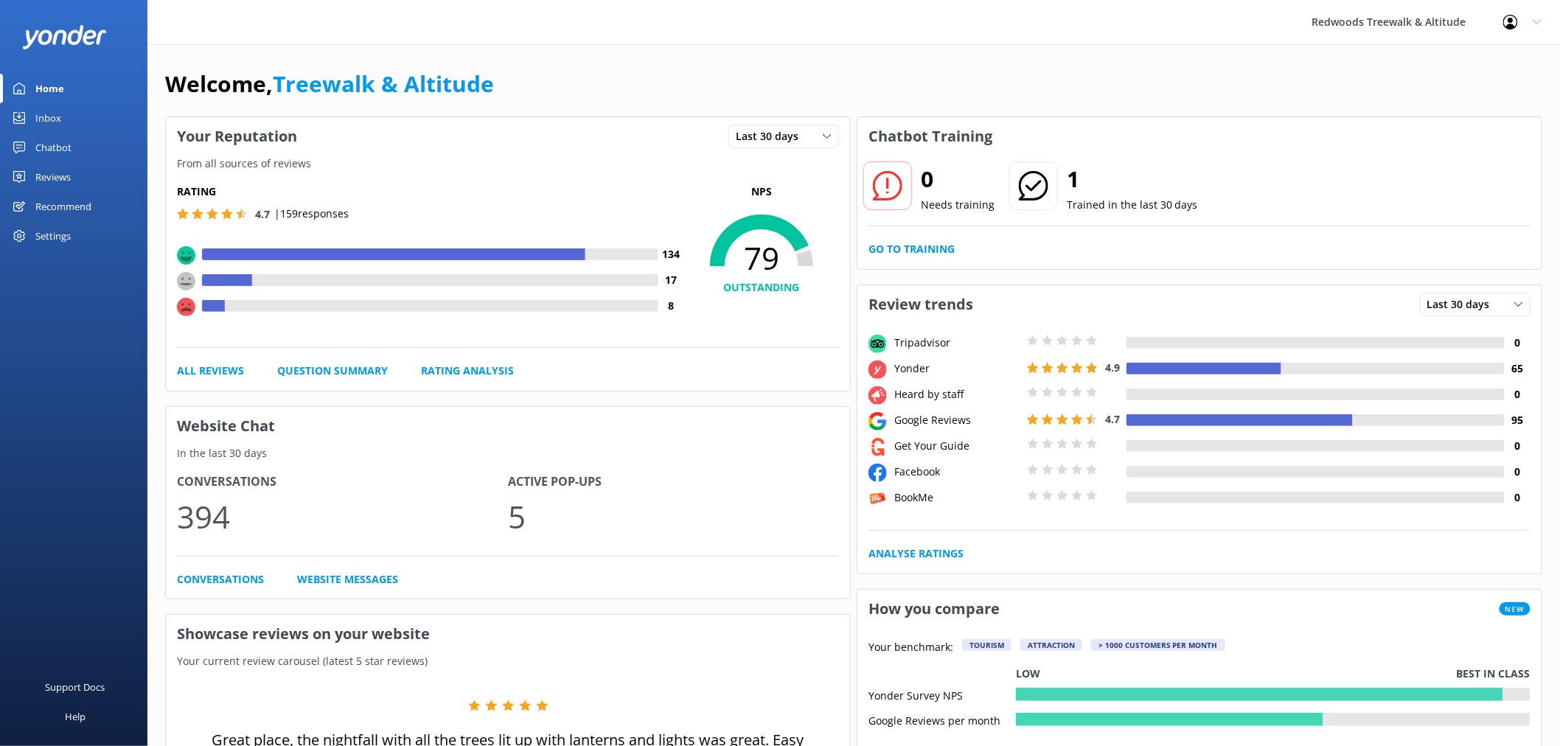
click at [41, 180] on div "Reviews" at bounding box center [52, 176] width 35 height 29
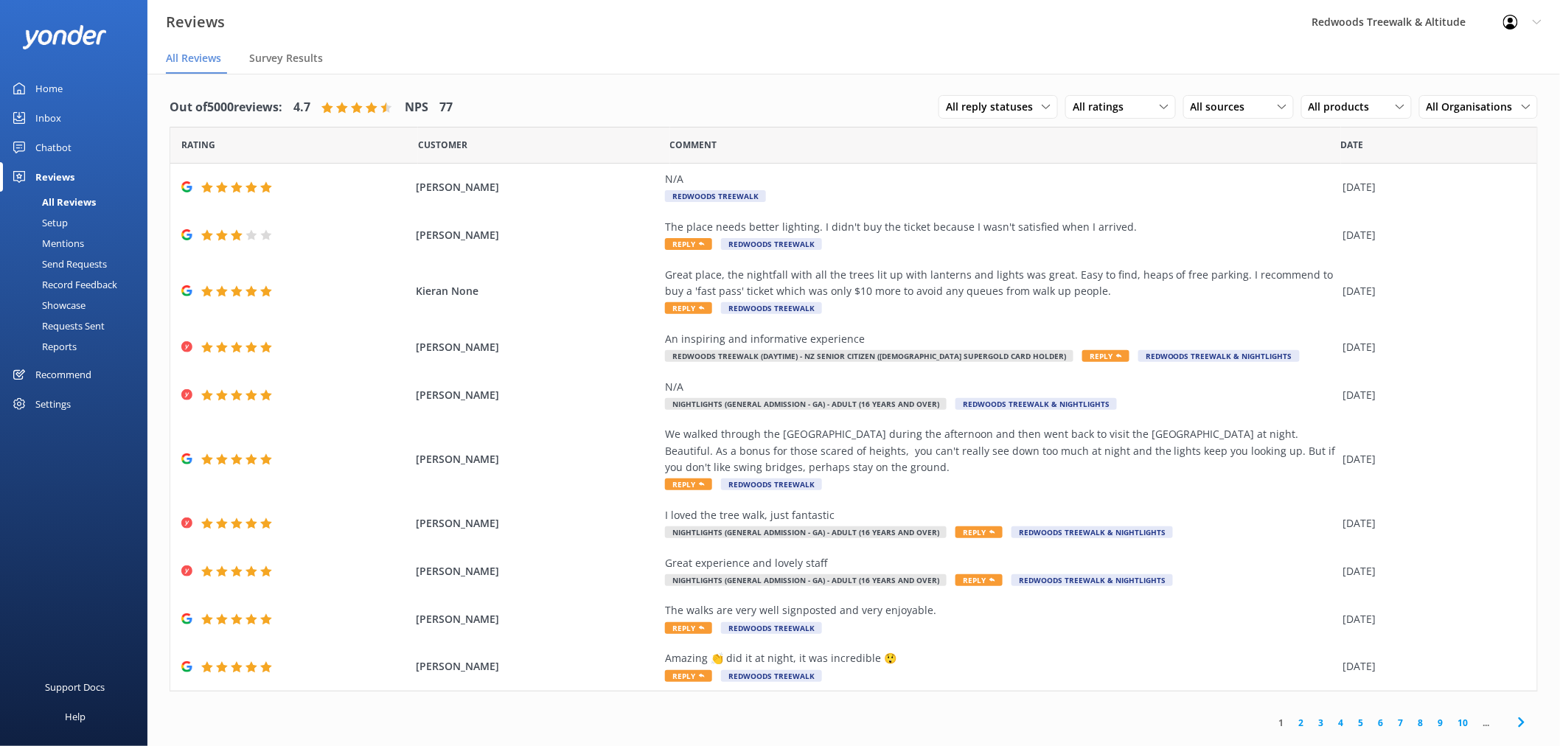
click at [89, 101] on link "Home" at bounding box center [73, 88] width 147 height 29
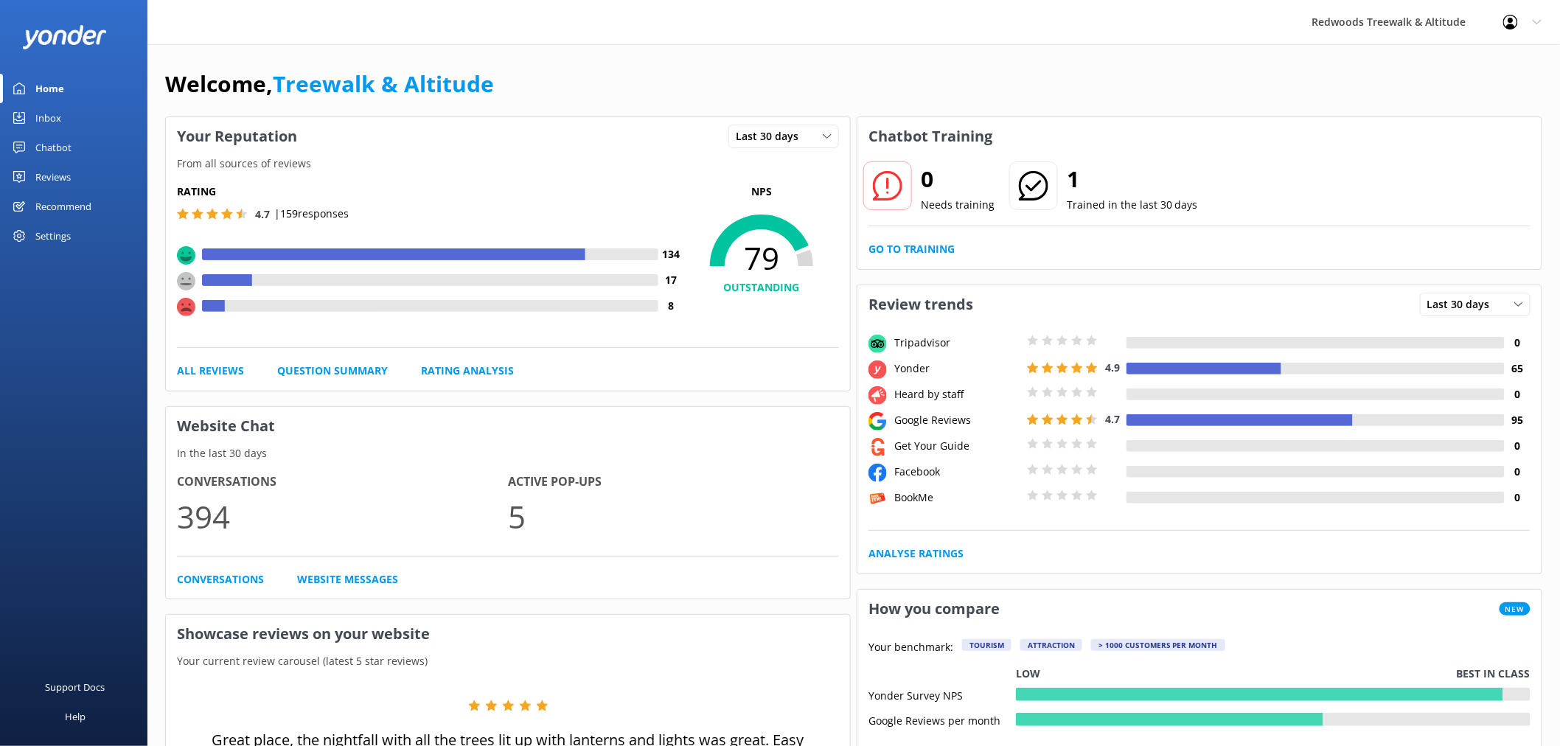
click at [53, 164] on div "Reviews" at bounding box center [52, 176] width 35 height 29
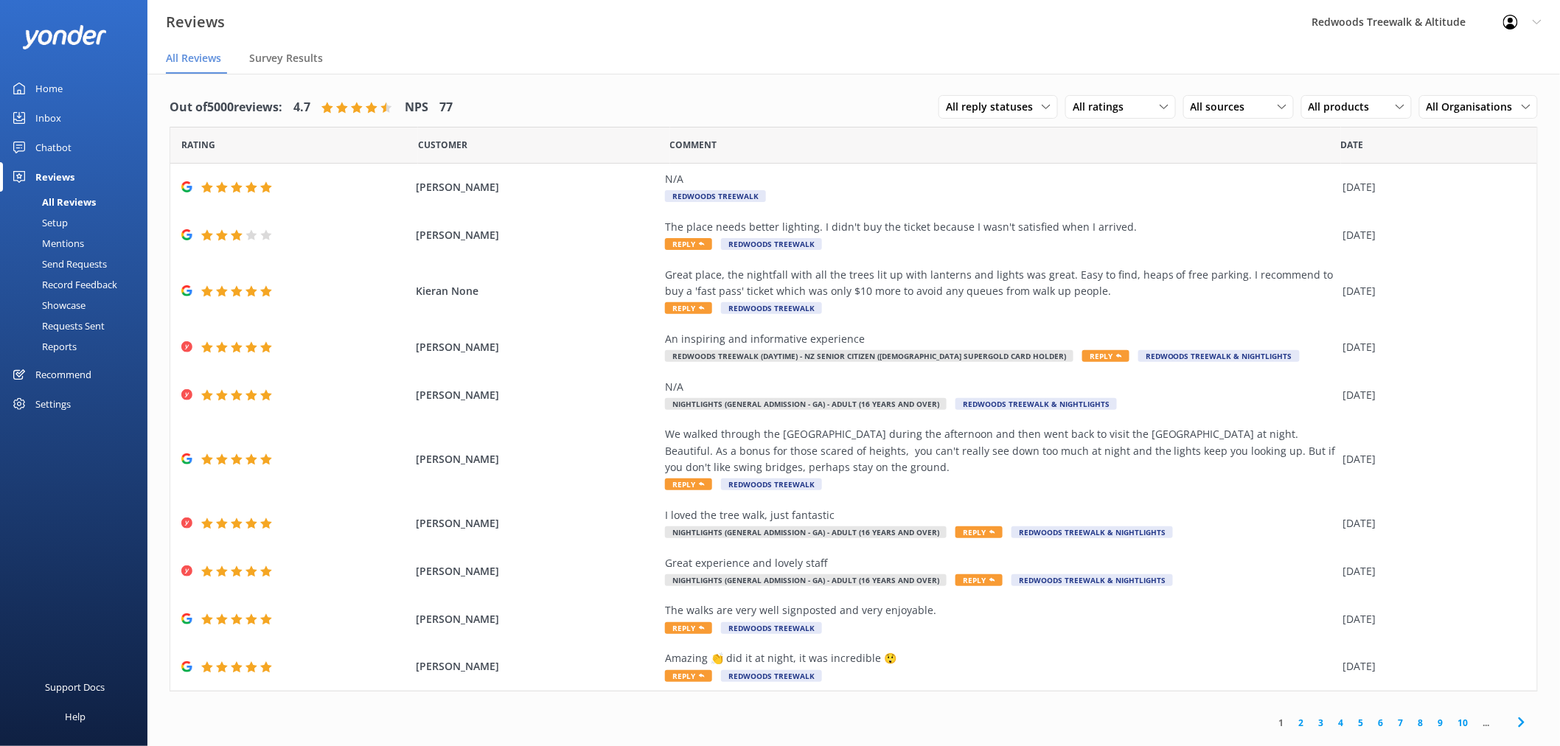
click at [59, 115] on div "Inbox" at bounding box center [48, 117] width 26 height 29
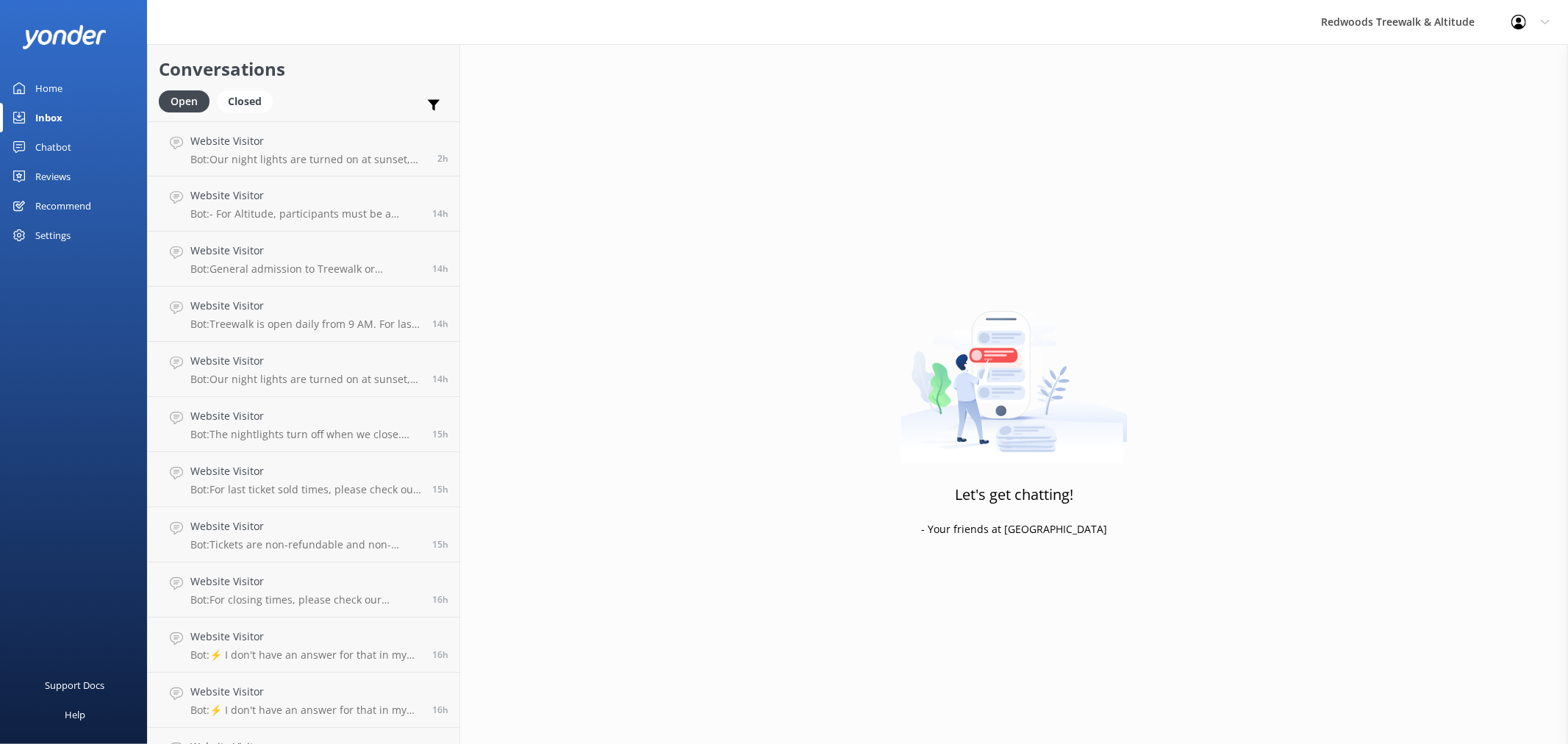
click at [86, 178] on link "Reviews" at bounding box center [73, 176] width 147 height 29
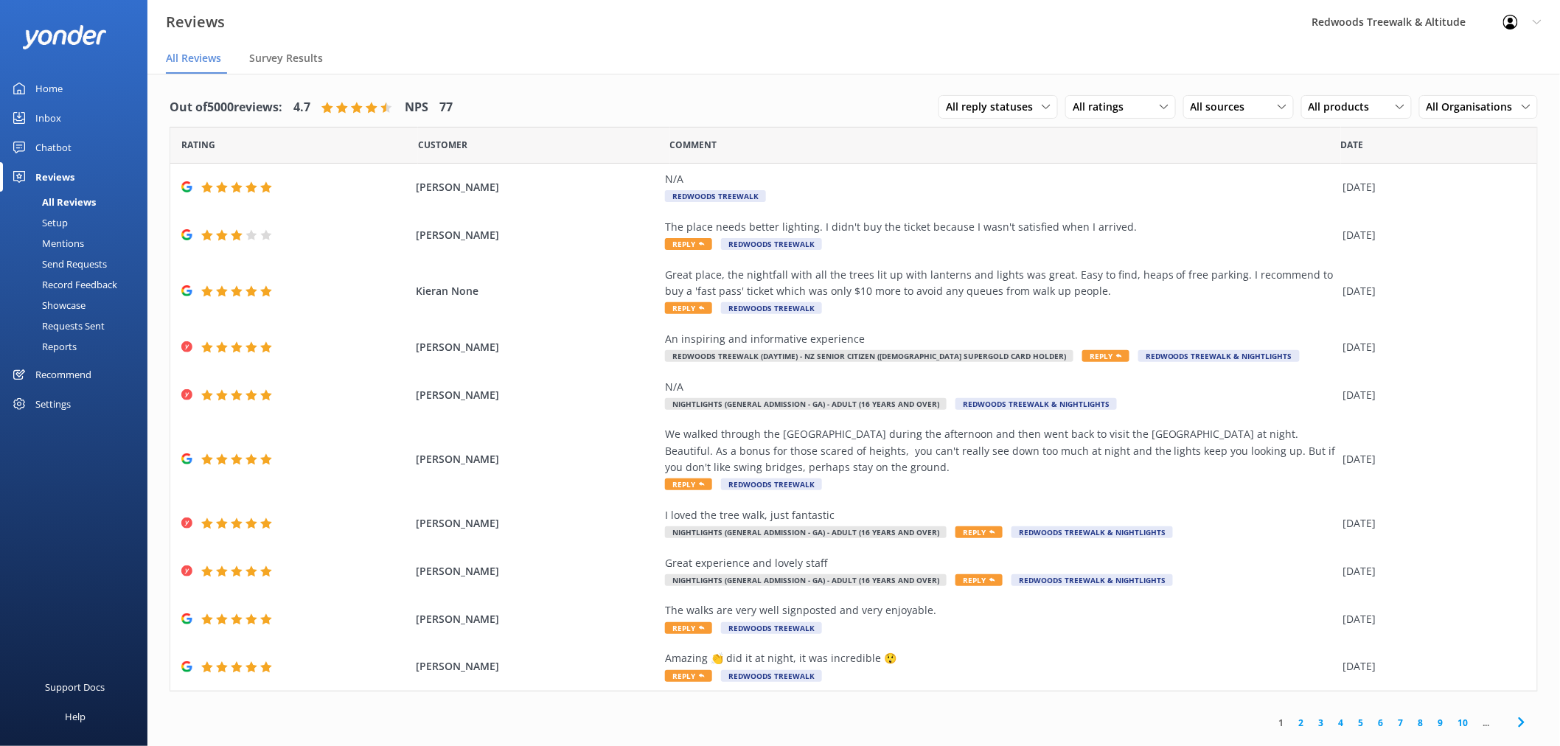
click at [83, 118] on link "Inbox" at bounding box center [73, 117] width 147 height 29
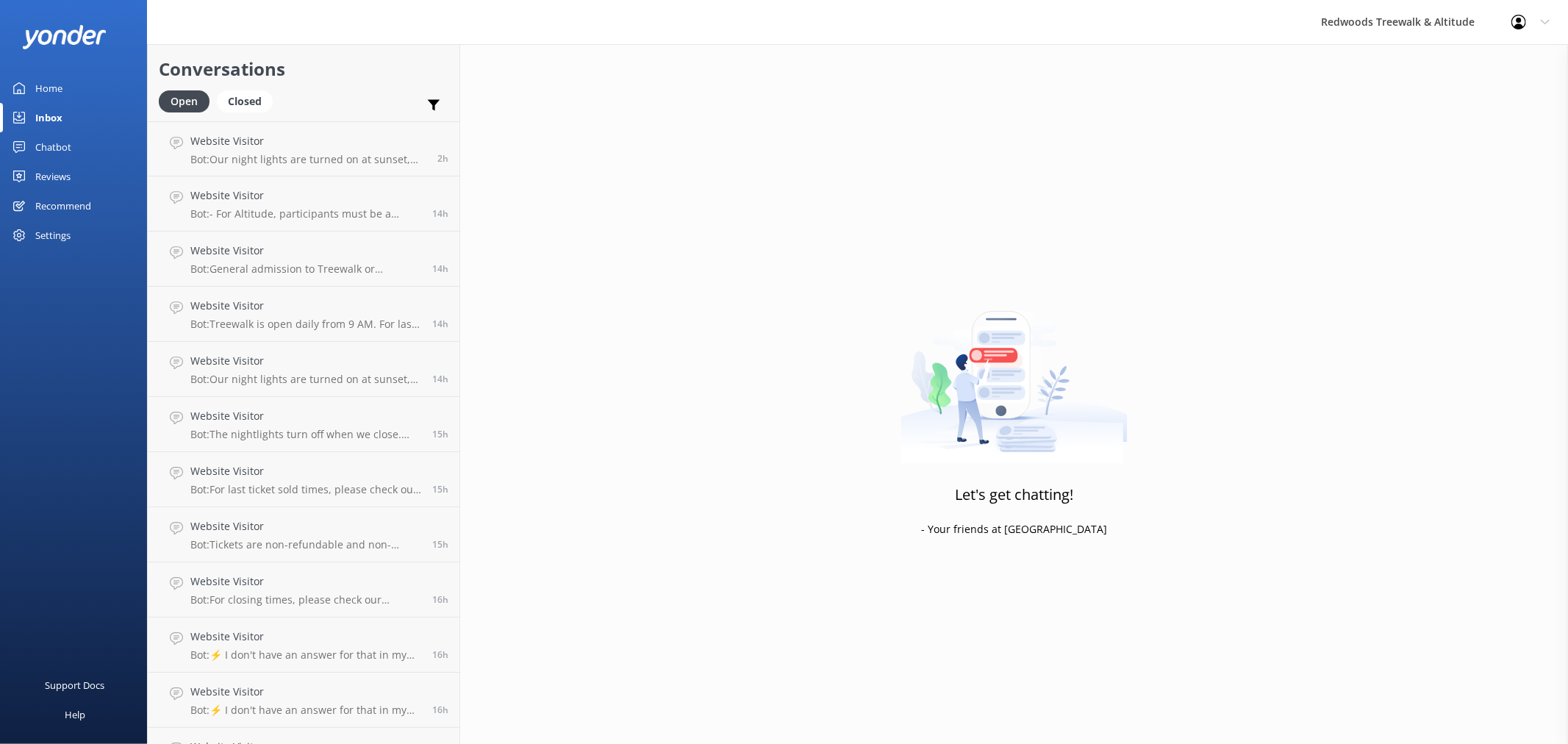
click at [72, 198] on div "Recommend" at bounding box center [63, 205] width 56 height 29
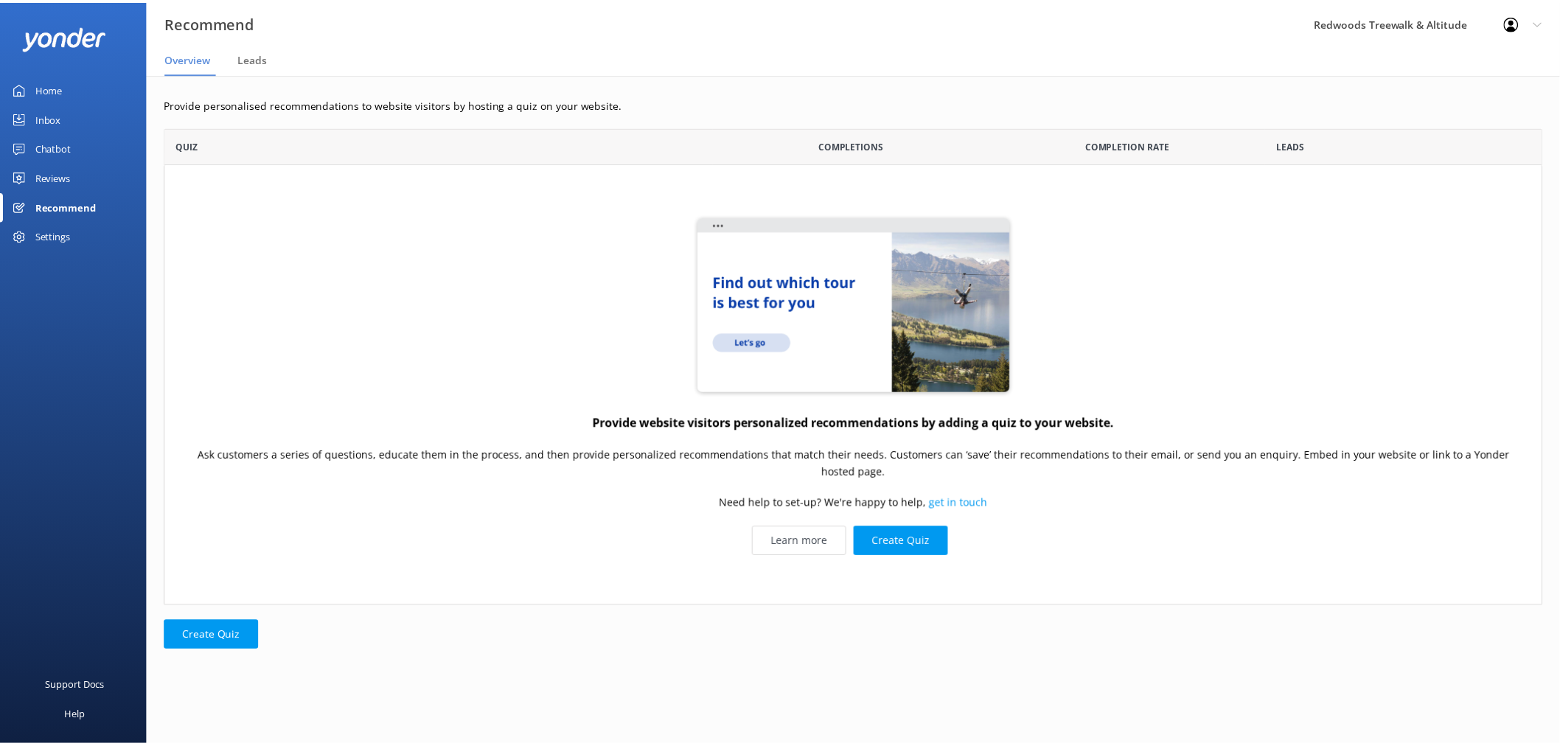
scroll to position [467, 1377]
click at [71, 165] on link "Reviews" at bounding box center [73, 176] width 147 height 29
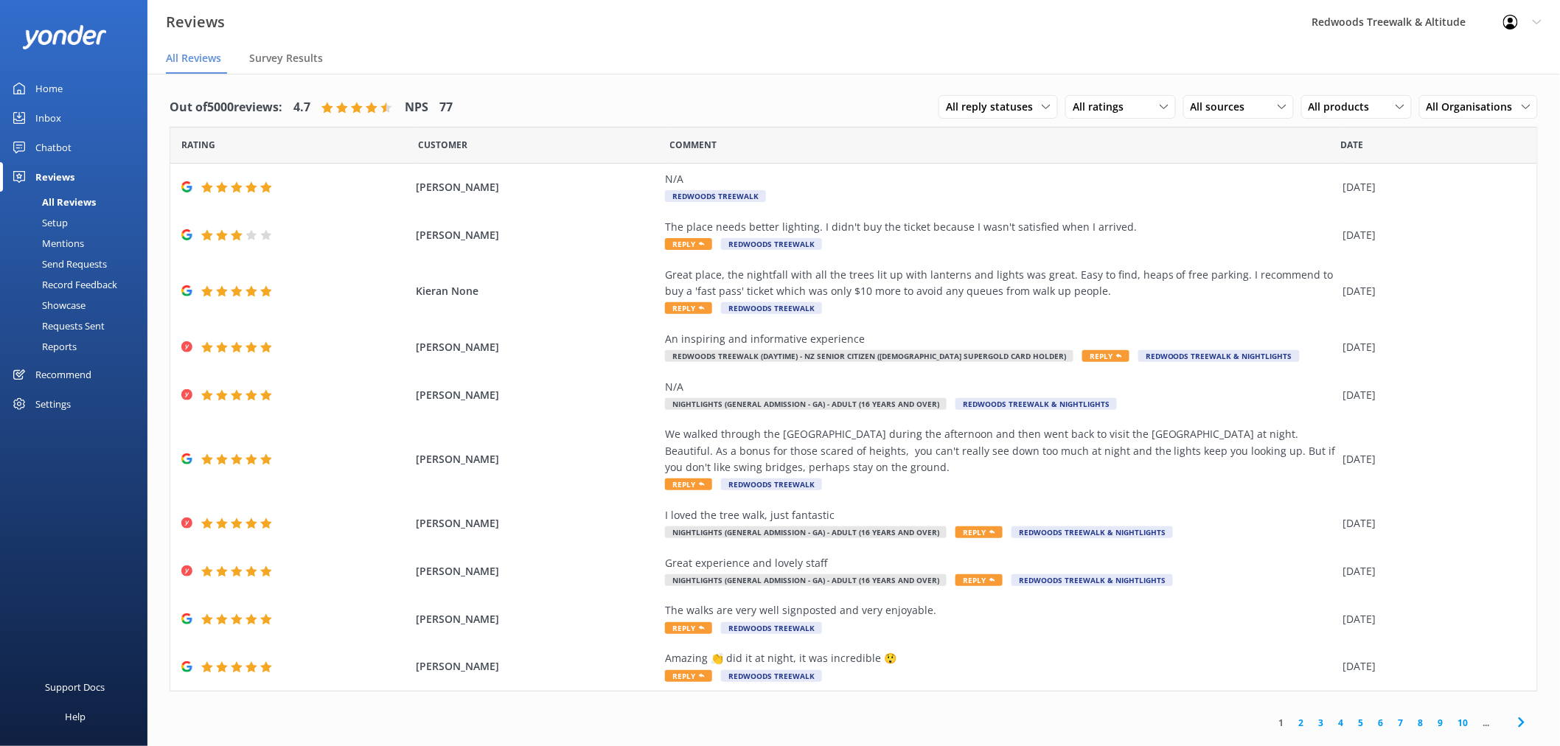
click at [72, 108] on link "Inbox" at bounding box center [73, 117] width 147 height 29
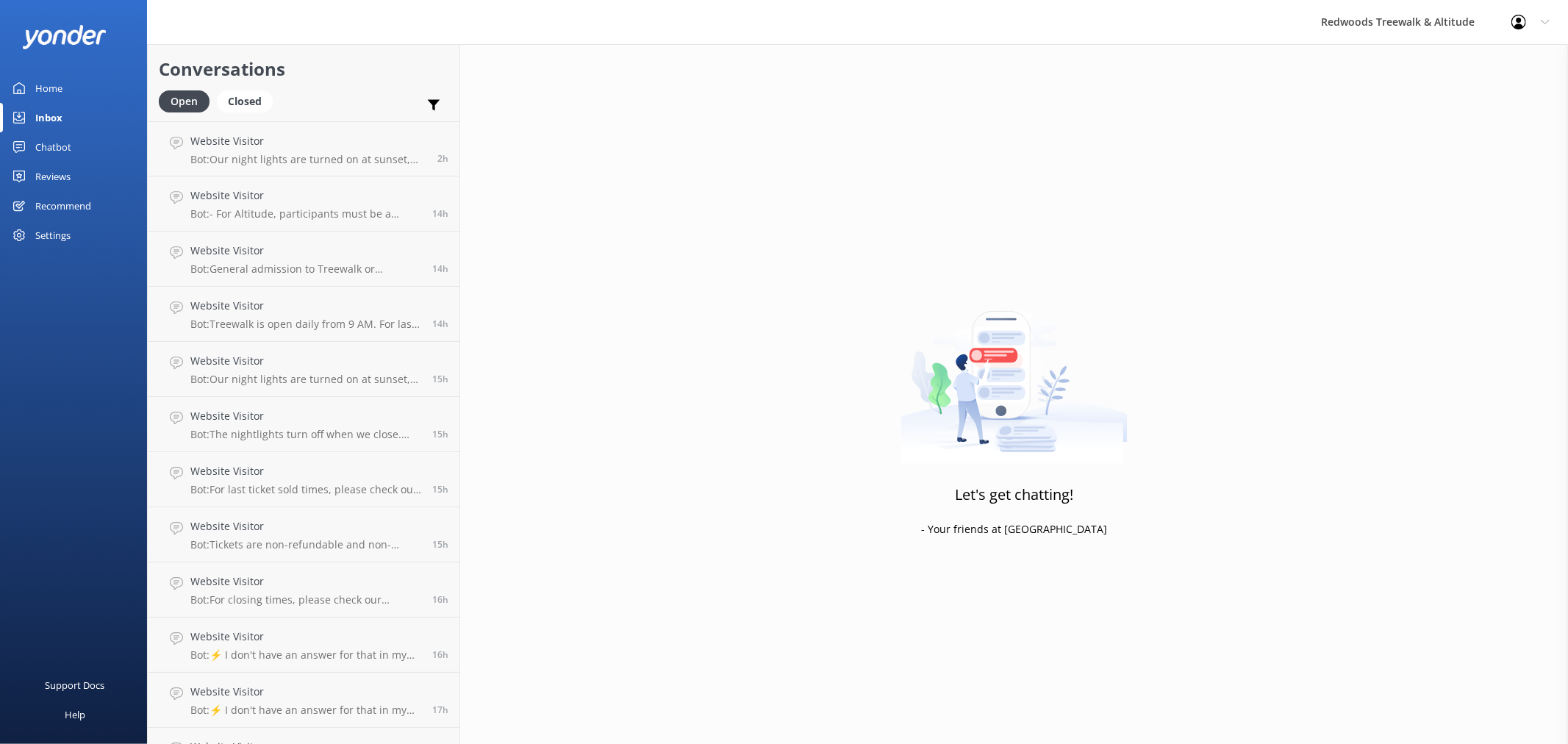
click at [82, 173] on link "Reviews" at bounding box center [73, 176] width 147 height 29
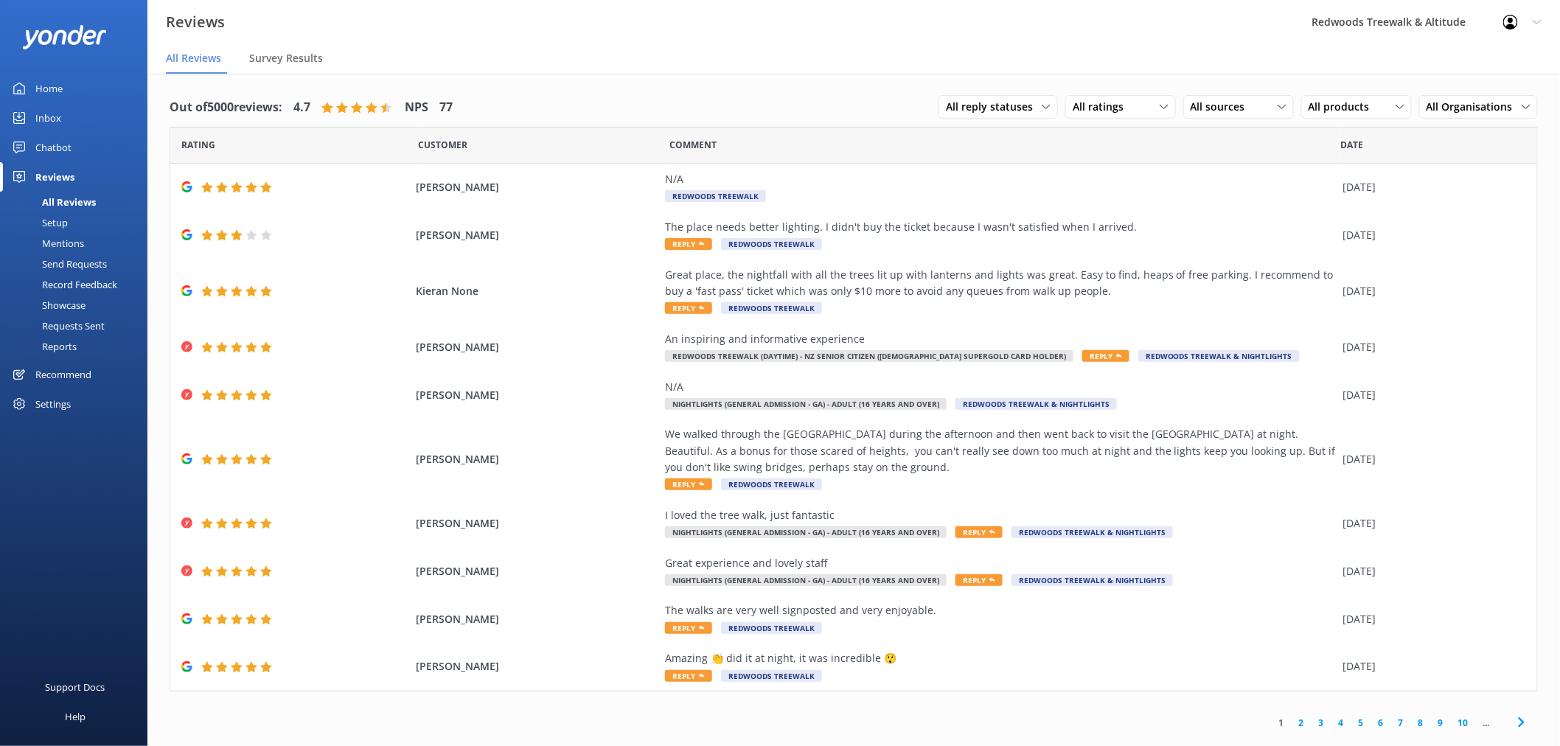
click at [79, 114] on link "Inbox" at bounding box center [73, 117] width 147 height 29
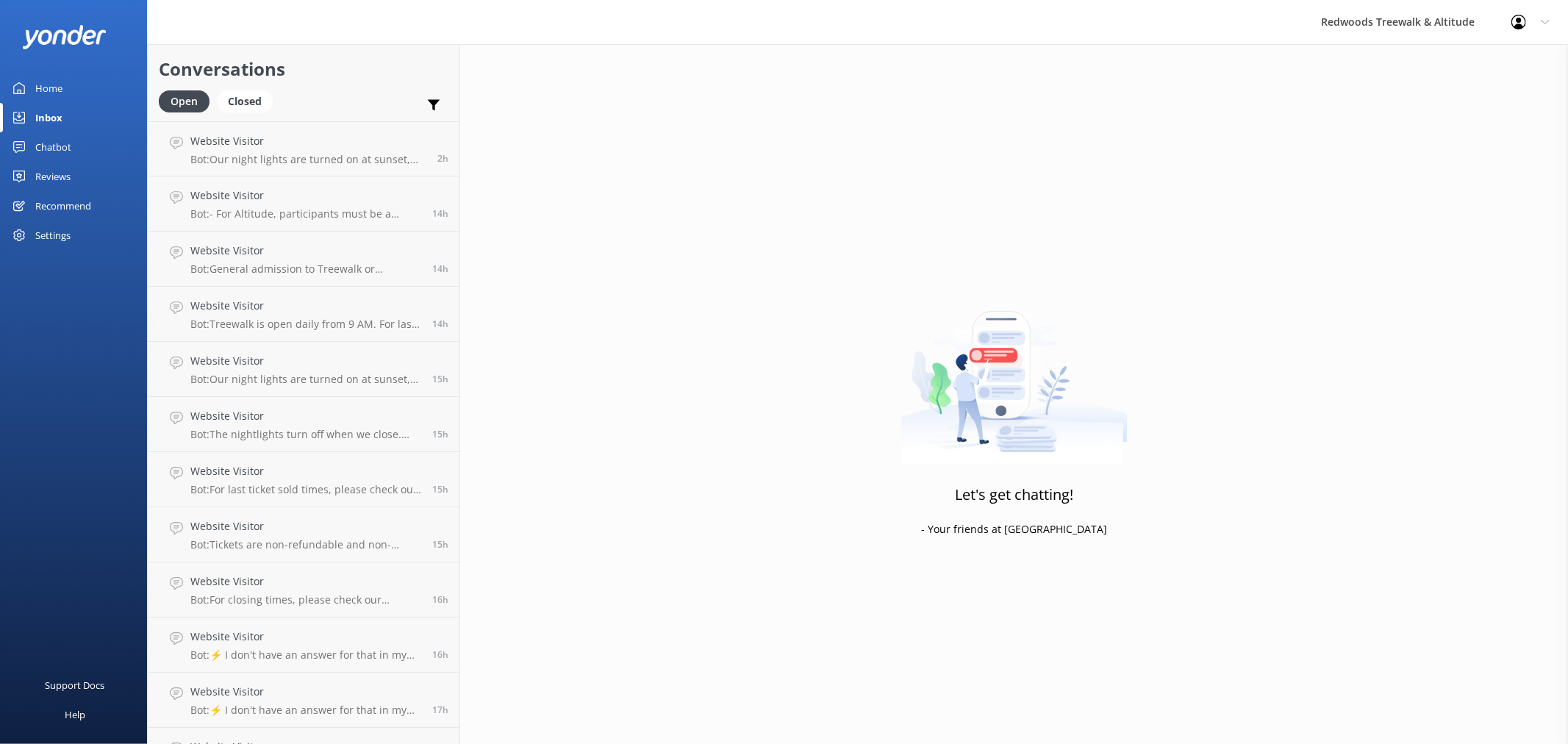
click at [79, 114] on link "Inbox" at bounding box center [73, 117] width 147 height 29
click at [77, 88] on link "Home" at bounding box center [73, 88] width 147 height 29
